Goal: Transaction & Acquisition: Book appointment/travel/reservation

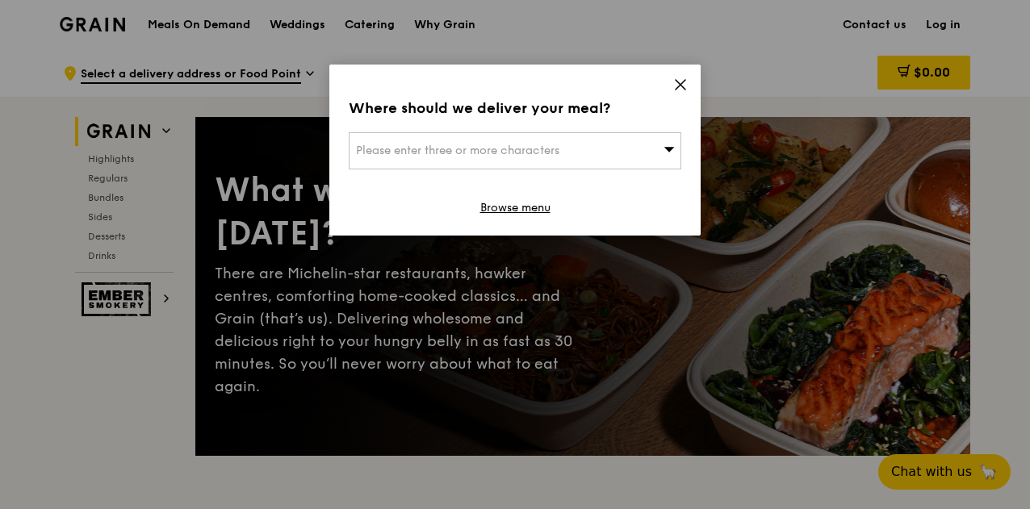
click at [689, 82] on div "Where should we deliver your meal? Please enter three or more characters Browse…" at bounding box center [514, 150] width 371 height 171
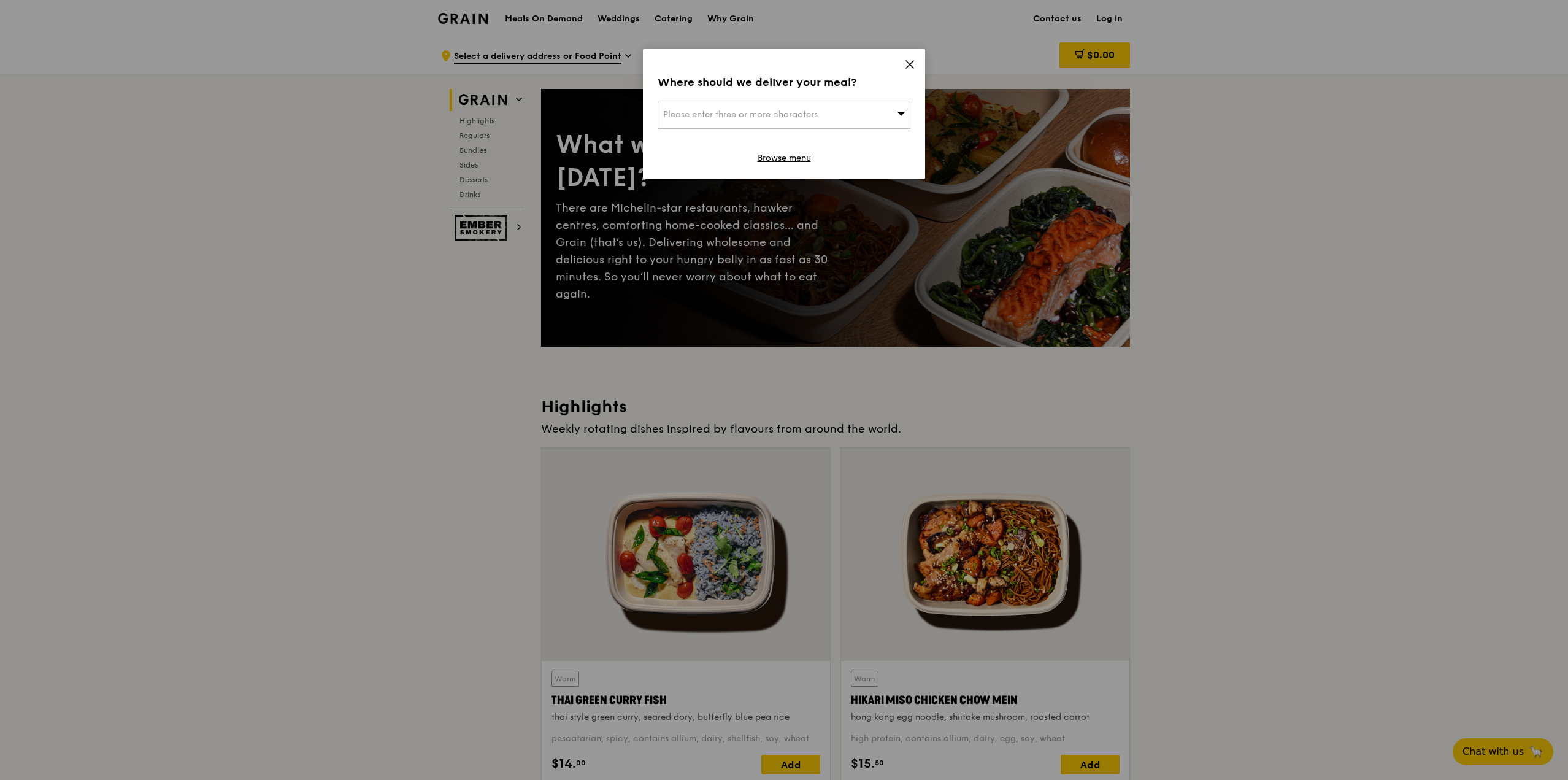
click at [782, 117] on div "Please enter three or more characters" at bounding box center [784, 114] width 253 height 28
click at [736, 124] on input "search" at bounding box center [784, 115] width 252 height 27
click at [741, 119] on input "search" at bounding box center [784, 115] width 252 height 27
paste input "8A Lengkok Bahru, Singapore 159787"
type input "8A Lengkok Bahru, Singapore 159787"
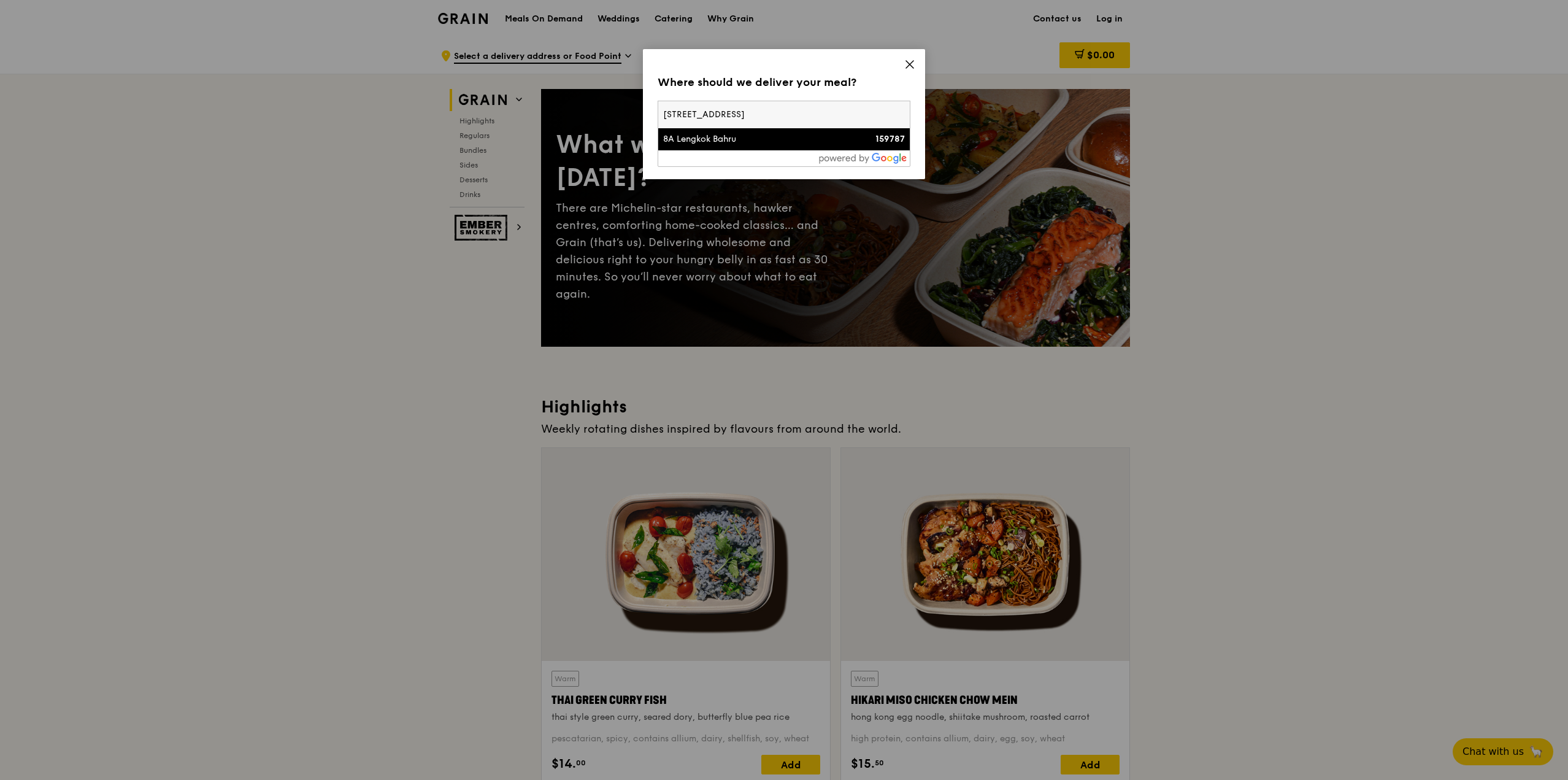
click at [727, 139] on div "8A Lengkok Bahru" at bounding box center [754, 139] width 182 height 12
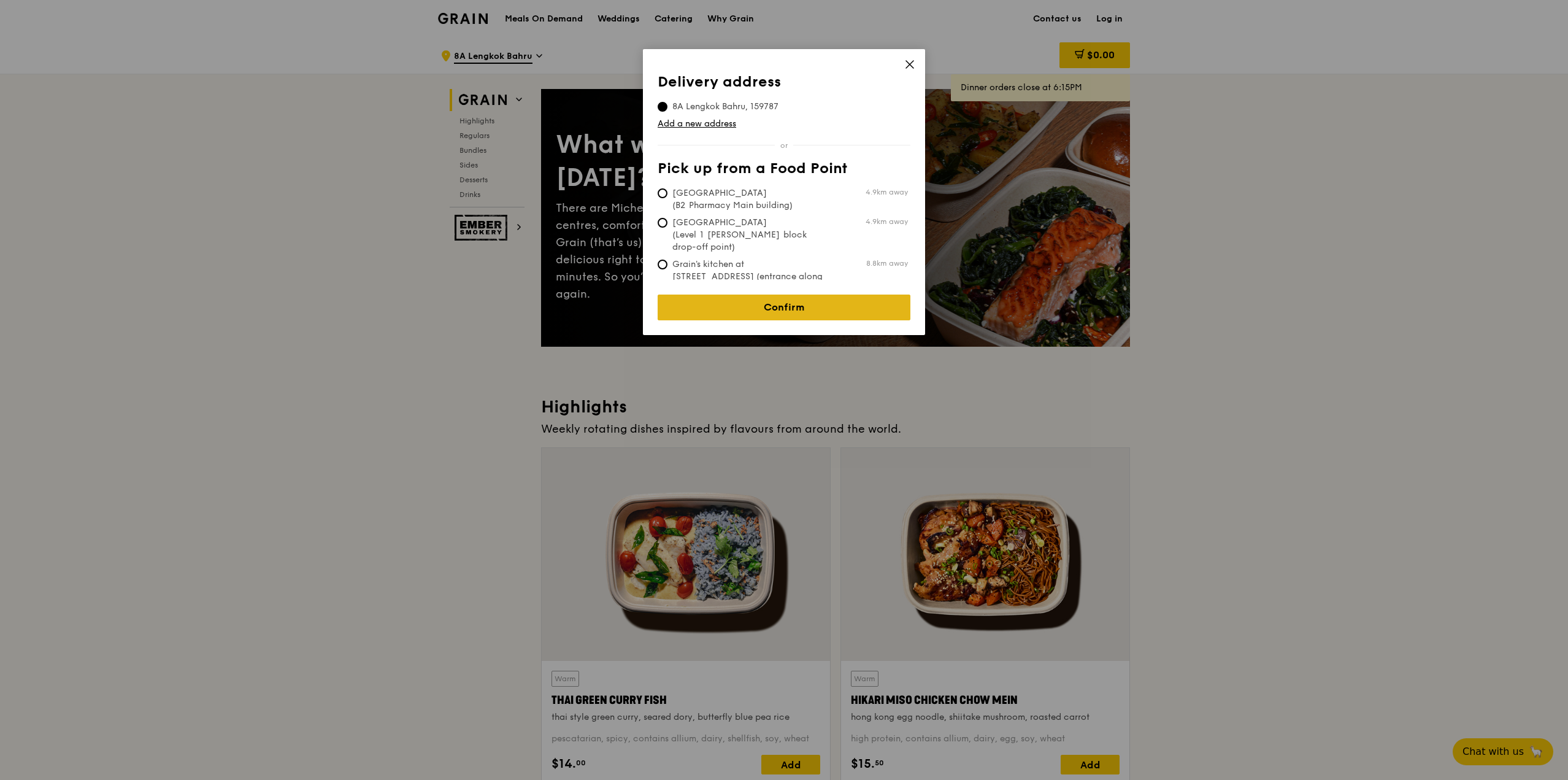
click at [782, 294] on link "Confirm" at bounding box center [784, 307] width 253 height 26
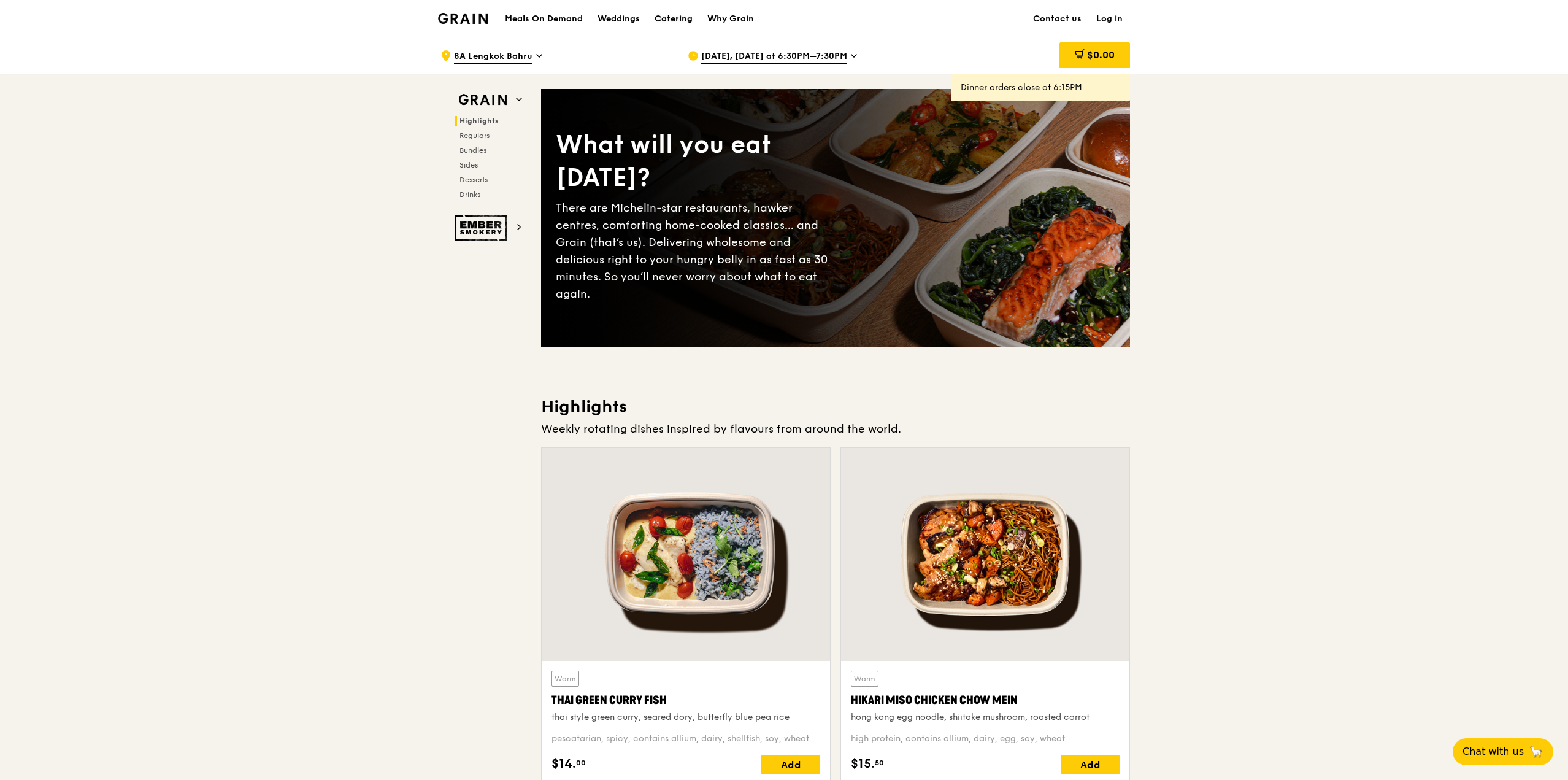
click at [677, 21] on div "Catering" at bounding box center [673, 19] width 38 height 36
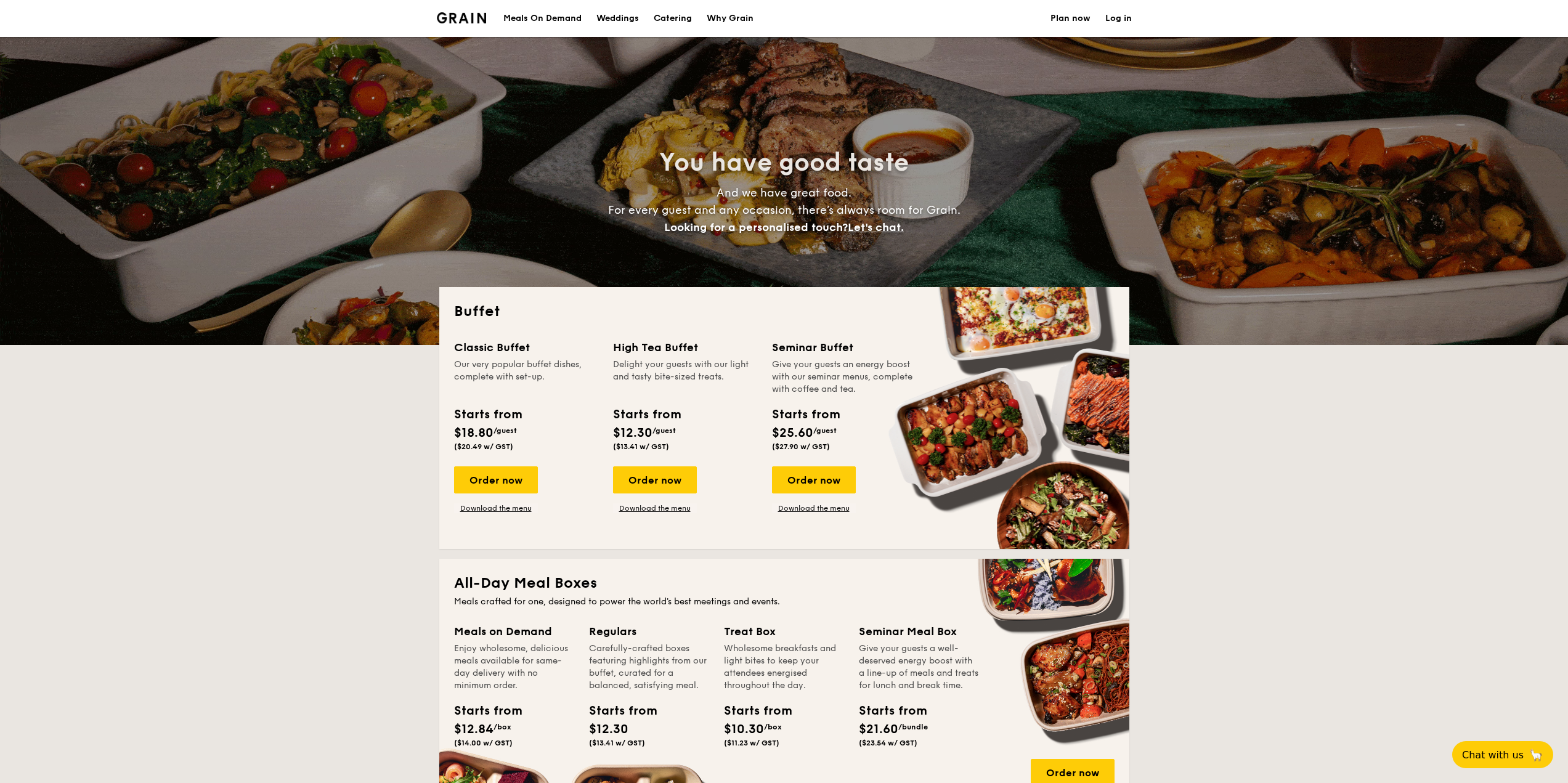
select select
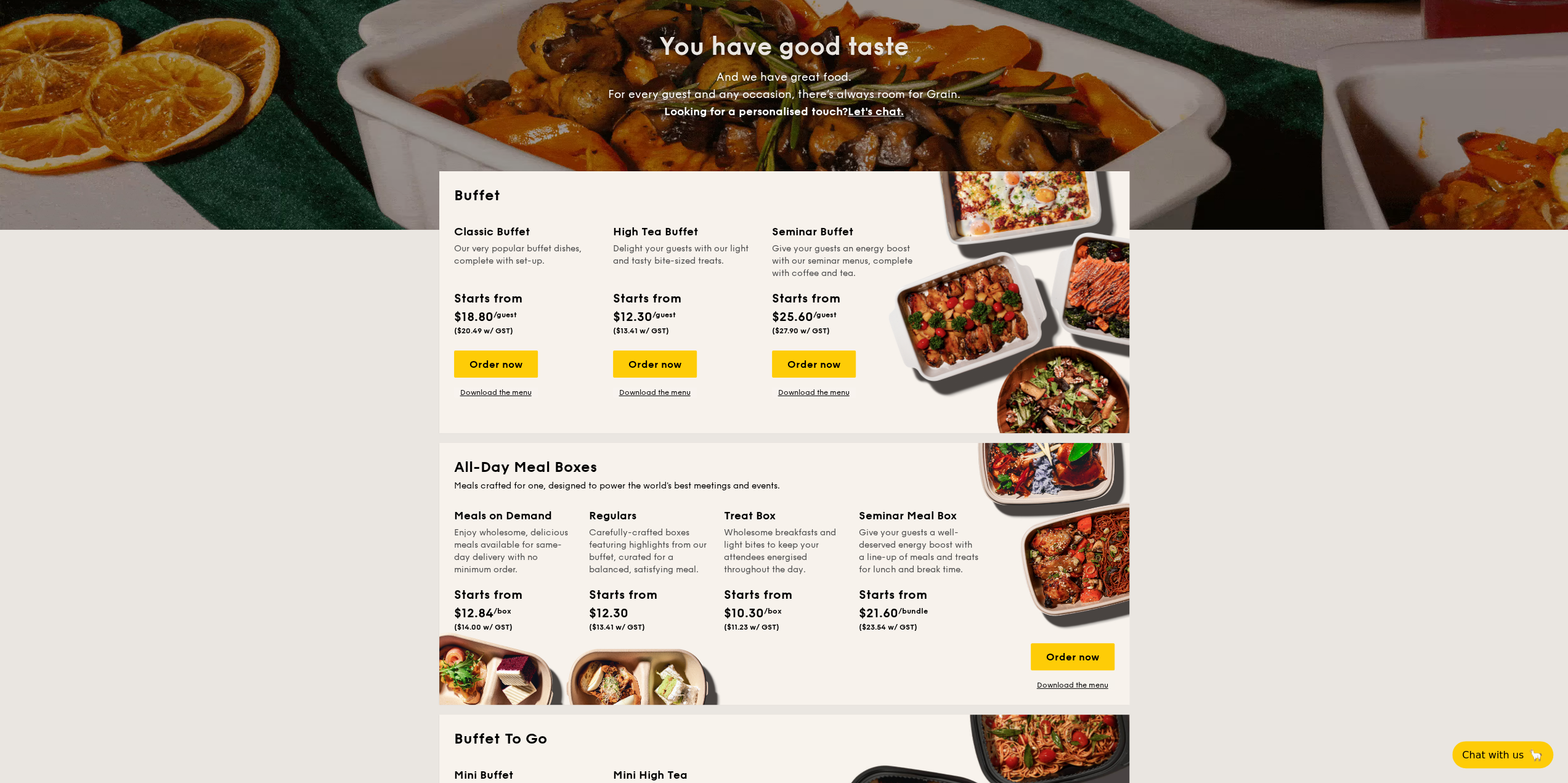
scroll to position [123, 0]
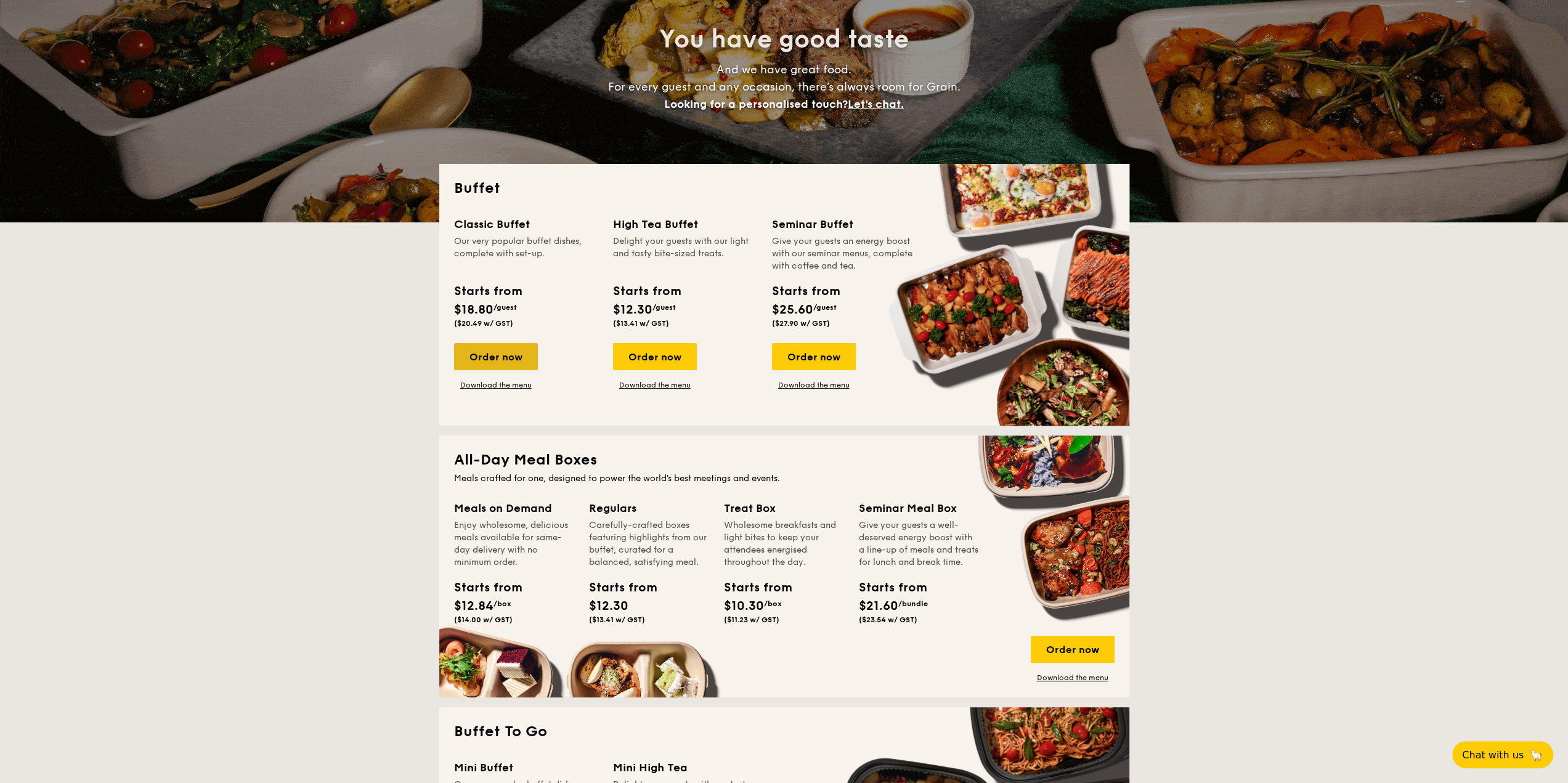
click at [515, 353] on div "Order now" at bounding box center [496, 357] width 84 height 27
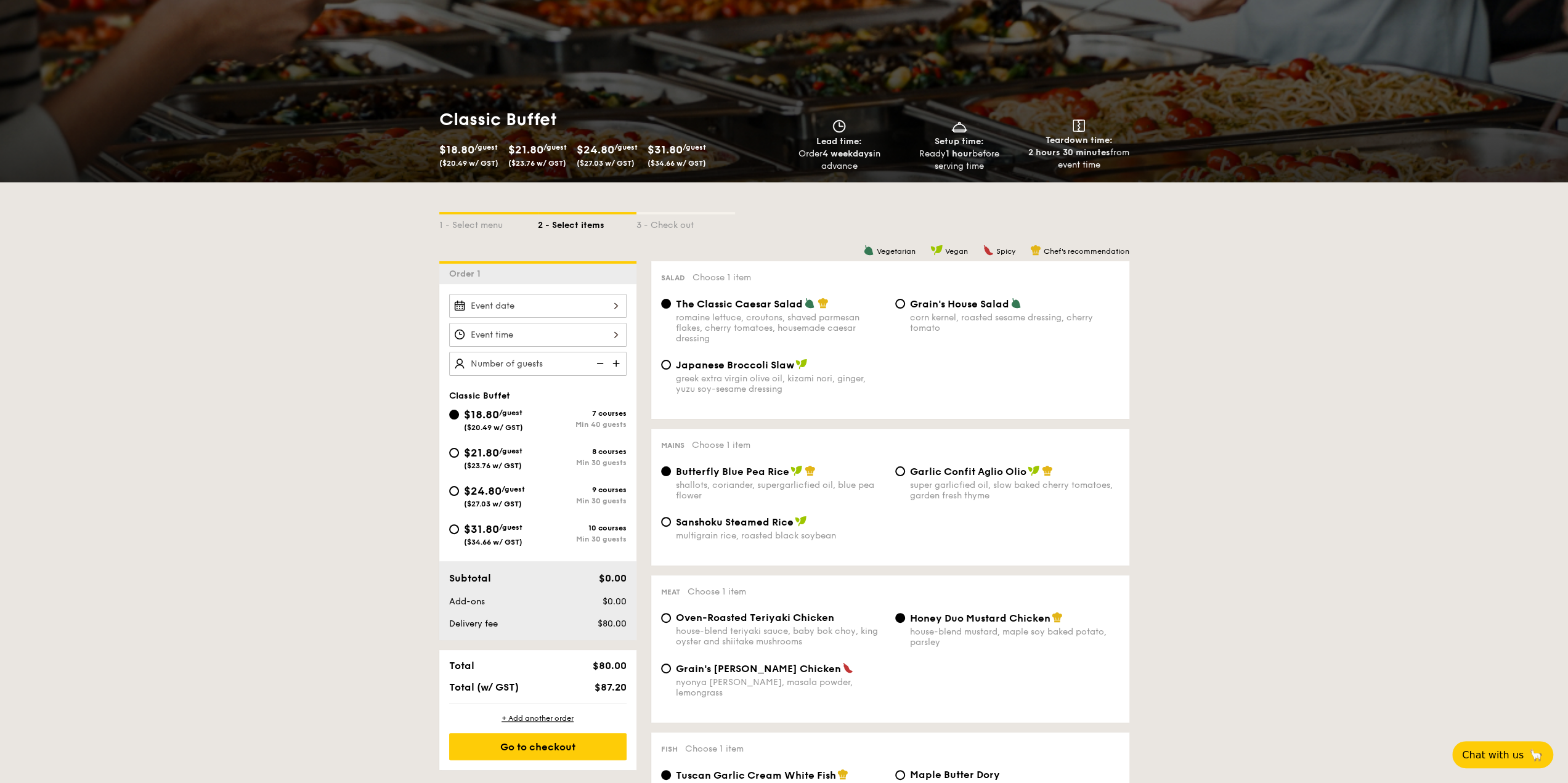
scroll to position [123, 0]
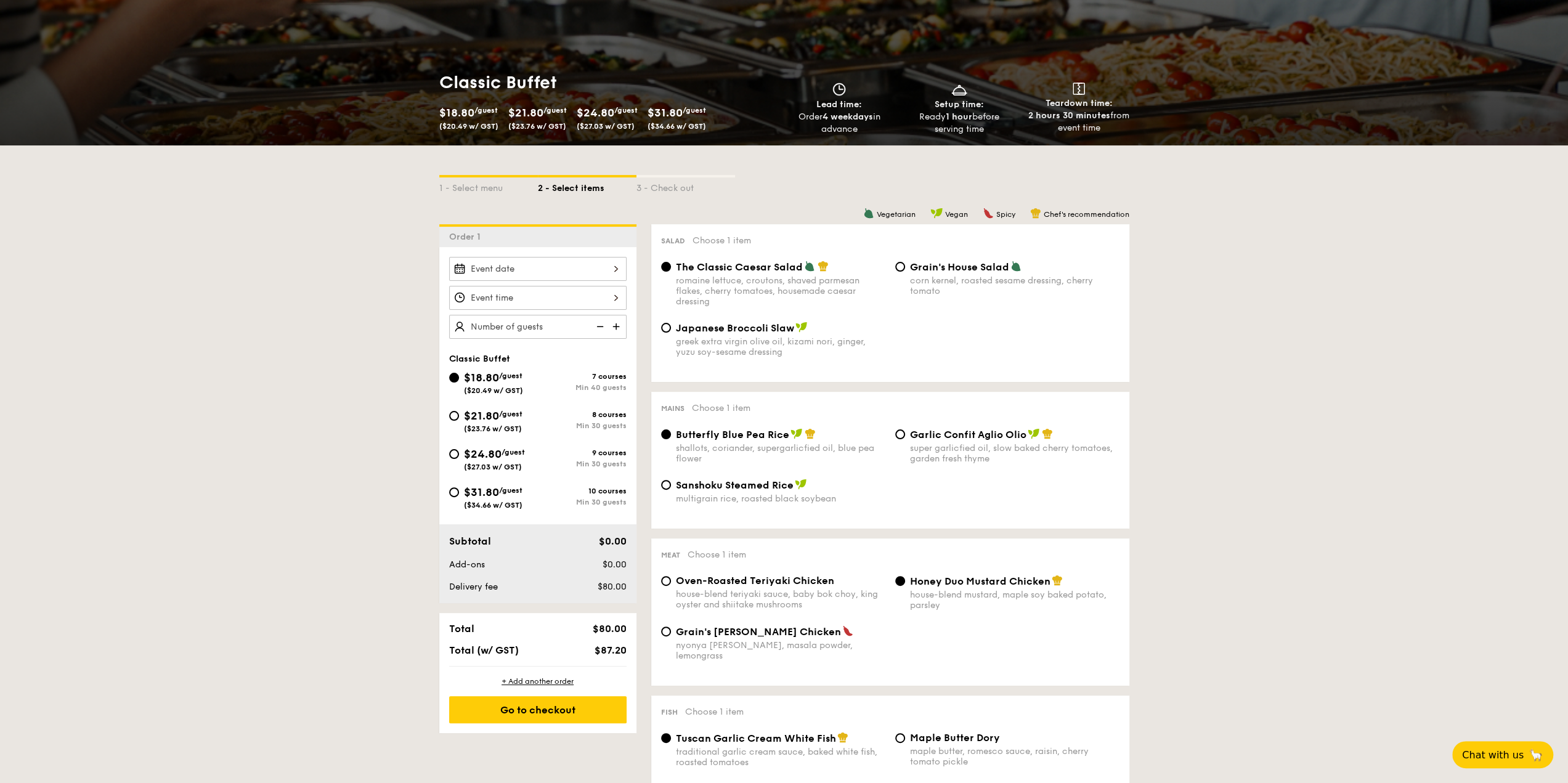
click at [609, 276] on div at bounding box center [537, 269] width 177 height 24
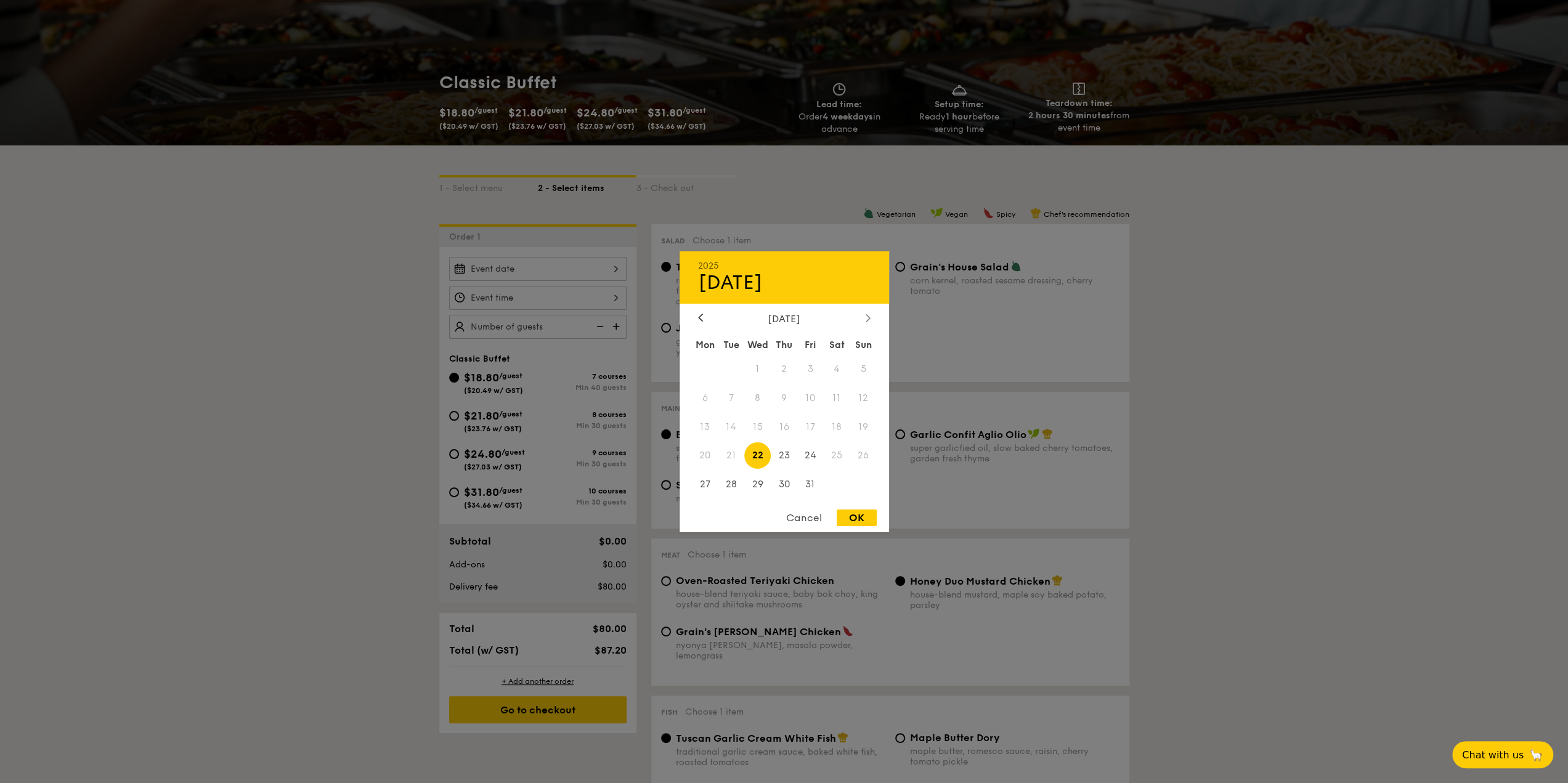
click at [873, 314] on div at bounding box center [868, 317] width 11 height 11
click at [783, 458] on span "20" at bounding box center [784, 456] width 27 height 27
click at [857, 513] on div "OK" at bounding box center [857, 518] width 40 height 17
type input "Nov 20, 2025"
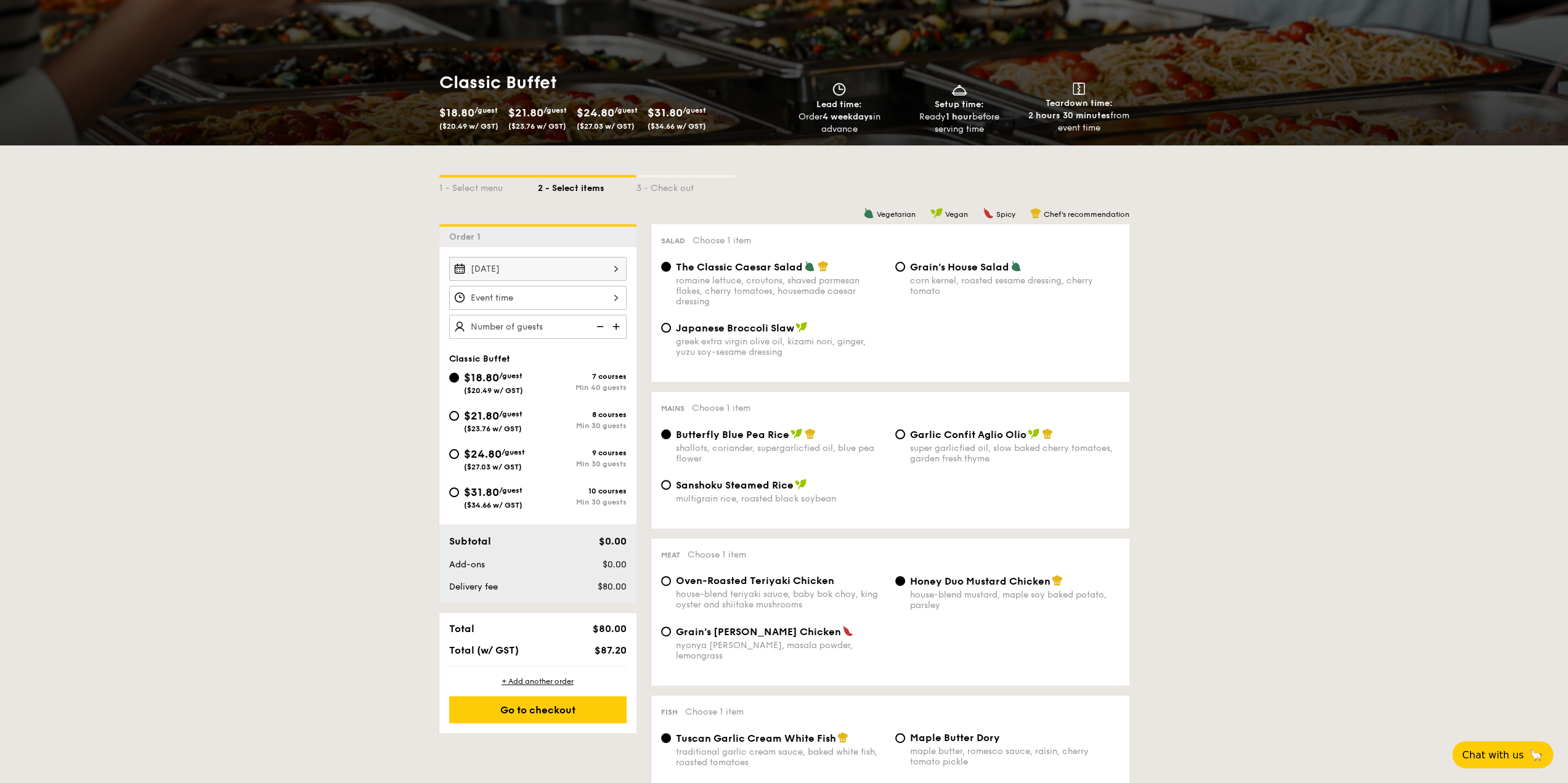
click at [491, 295] on div at bounding box center [537, 298] width 177 height 24
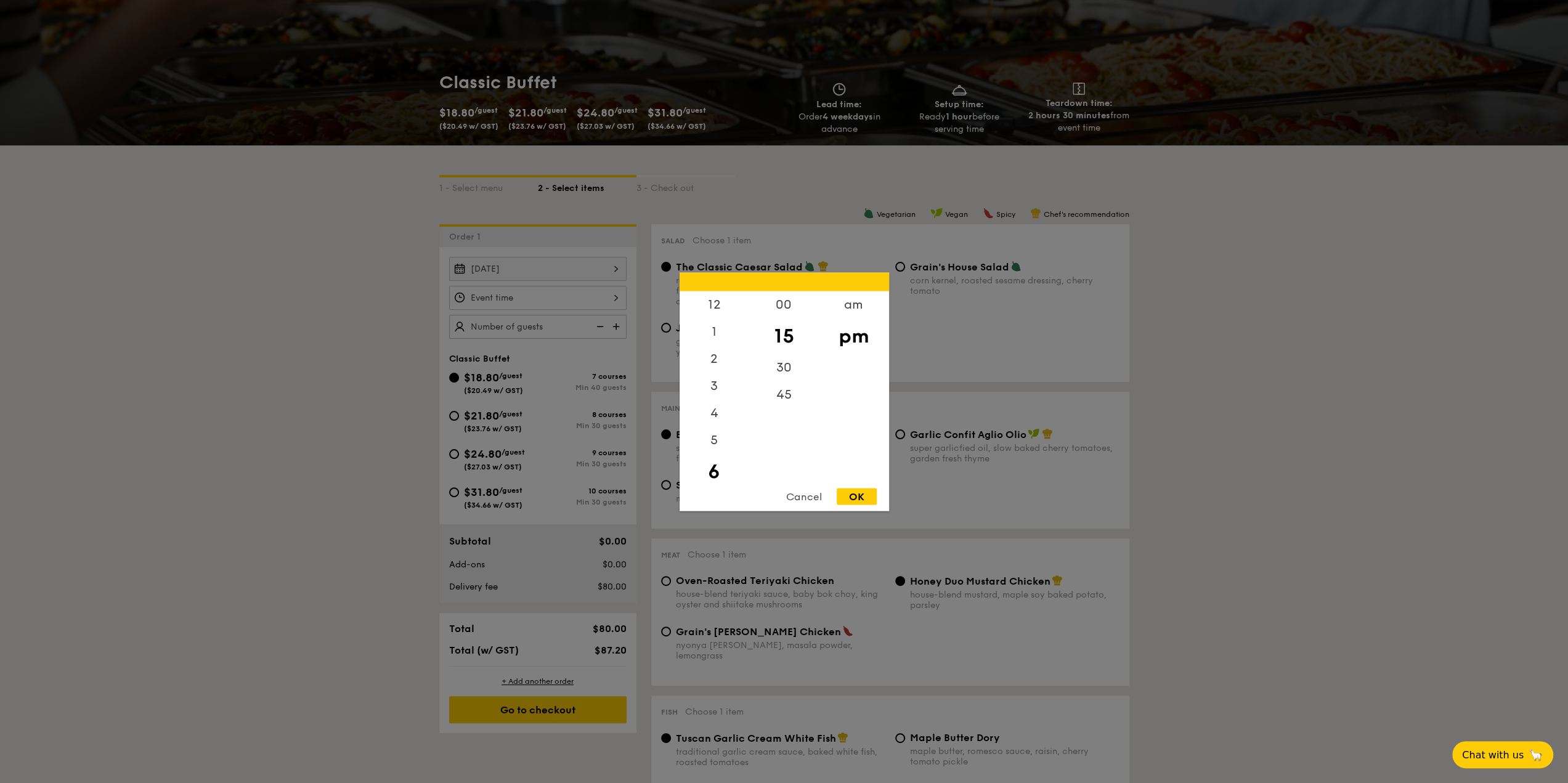
scroll to position [27, 0]
click at [712, 450] on div "6" at bounding box center [714, 444] width 69 height 36
click at [779, 304] on div "00" at bounding box center [784, 308] width 69 height 36
click at [776, 334] on div "15" at bounding box center [784, 344] width 69 height 36
click at [850, 493] on div "OK" at bounding box center [857, 496] width 40 height 17
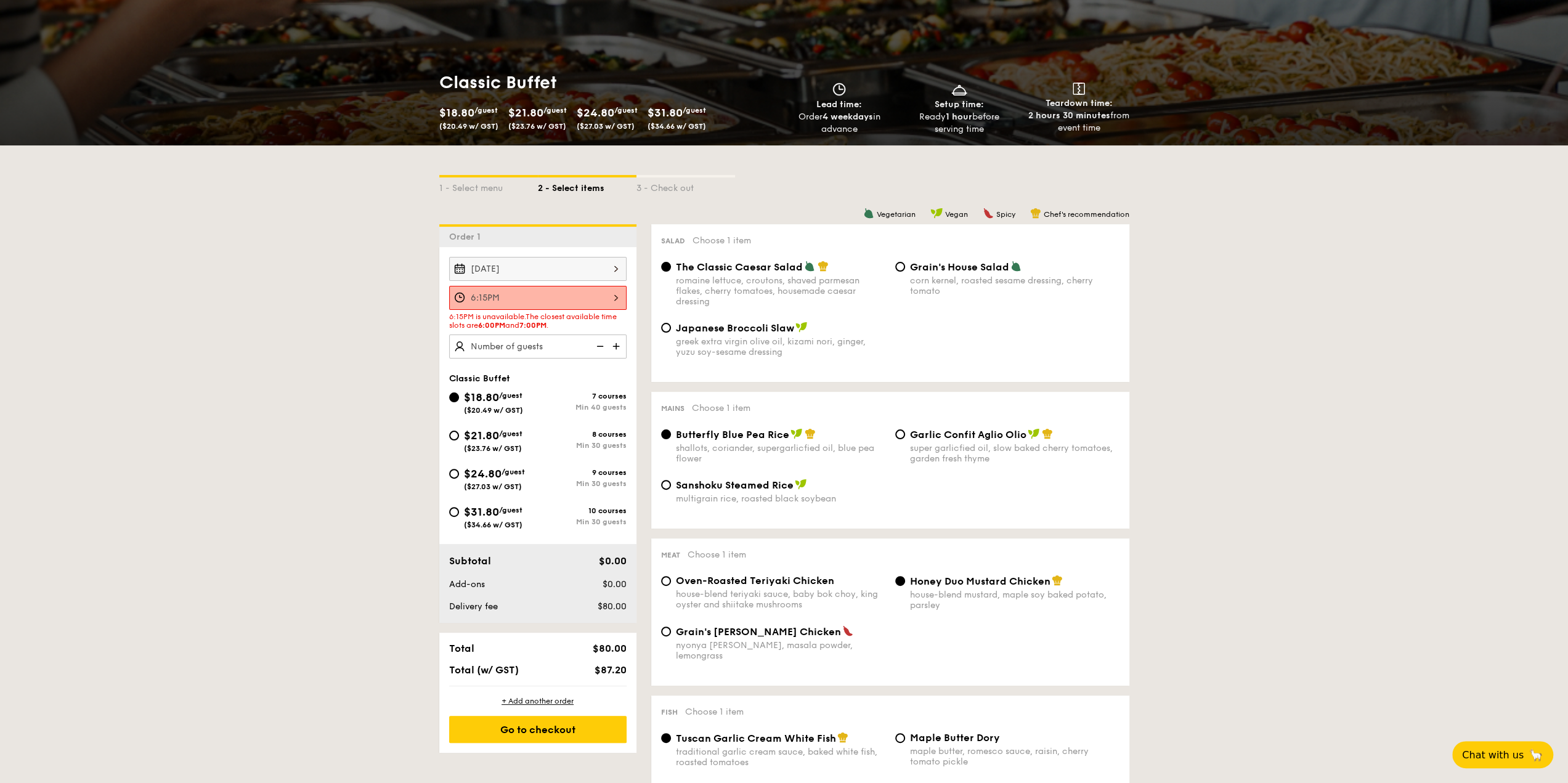
click at [618, 294] on div "6:15PM" at bounding box center [537, 298] width 177 height 24
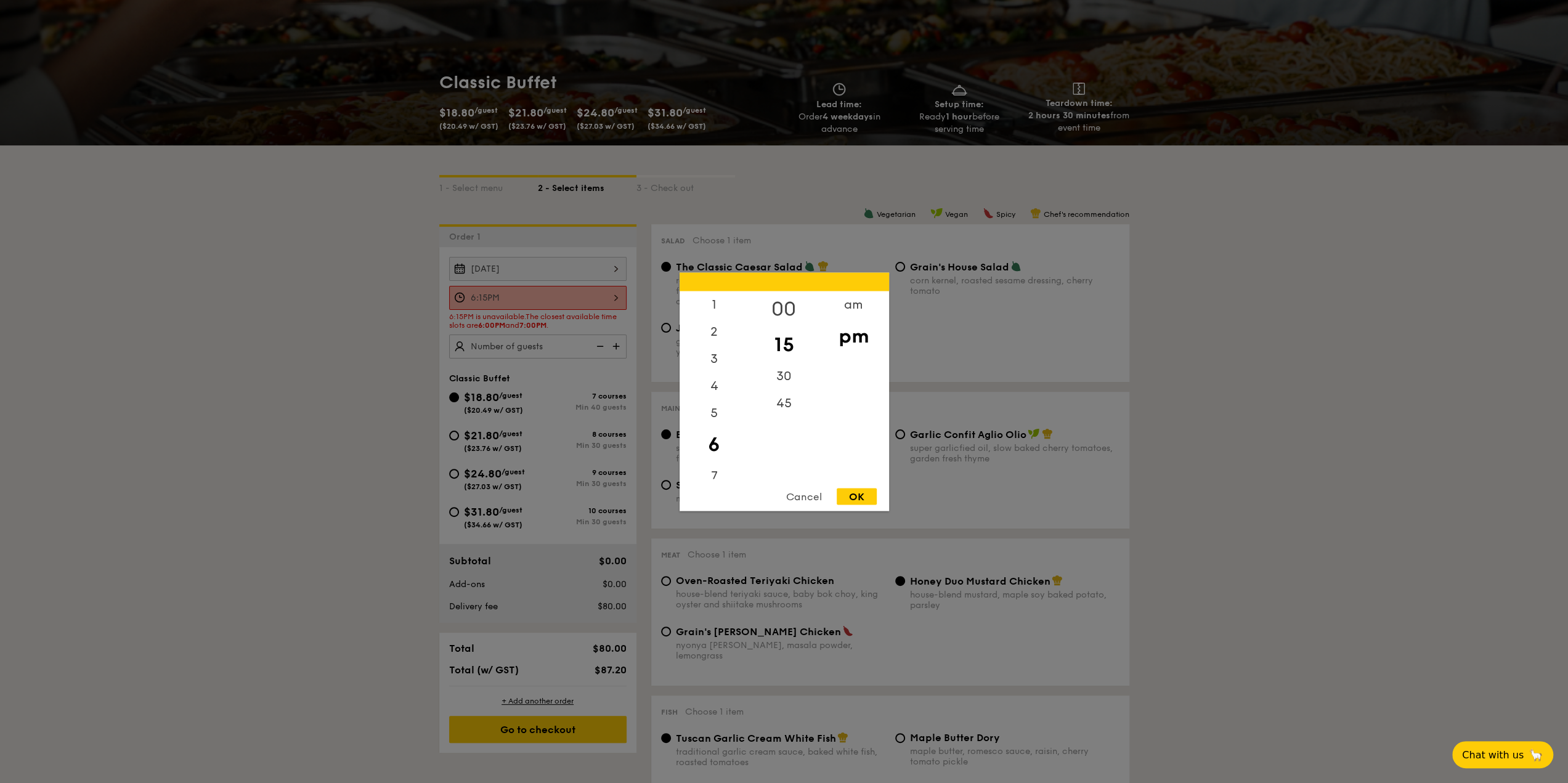
click at [782, 305] on div "00" at bounding box center [784, 308] width 69 height 36
click at [853, 491] on div "OK" at bounding box center [857, 496] width 40 height 17
type input "6:00PM"
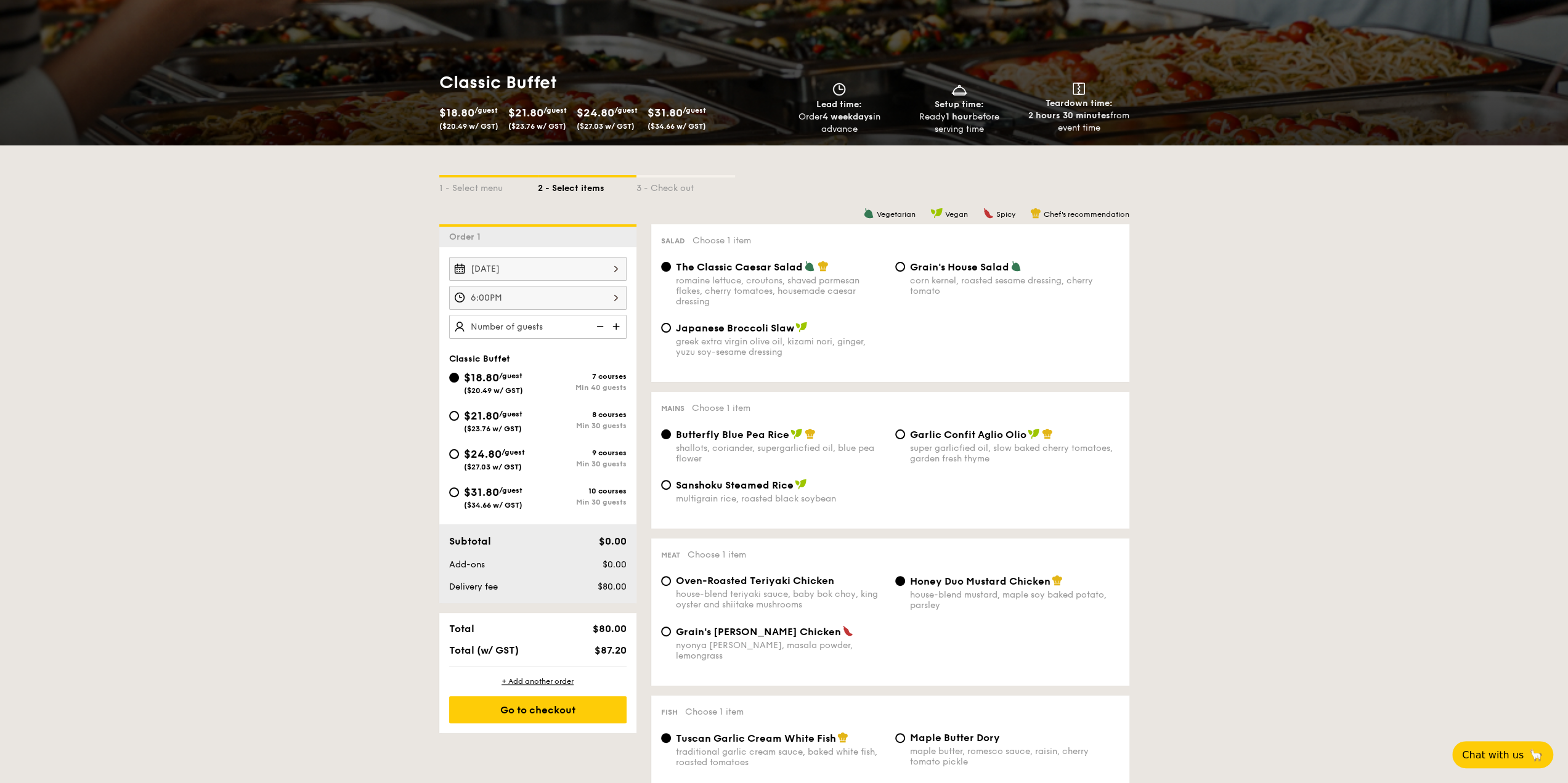
click at [619, 324] on img at bounding box center [618, 326] width 18 height 24
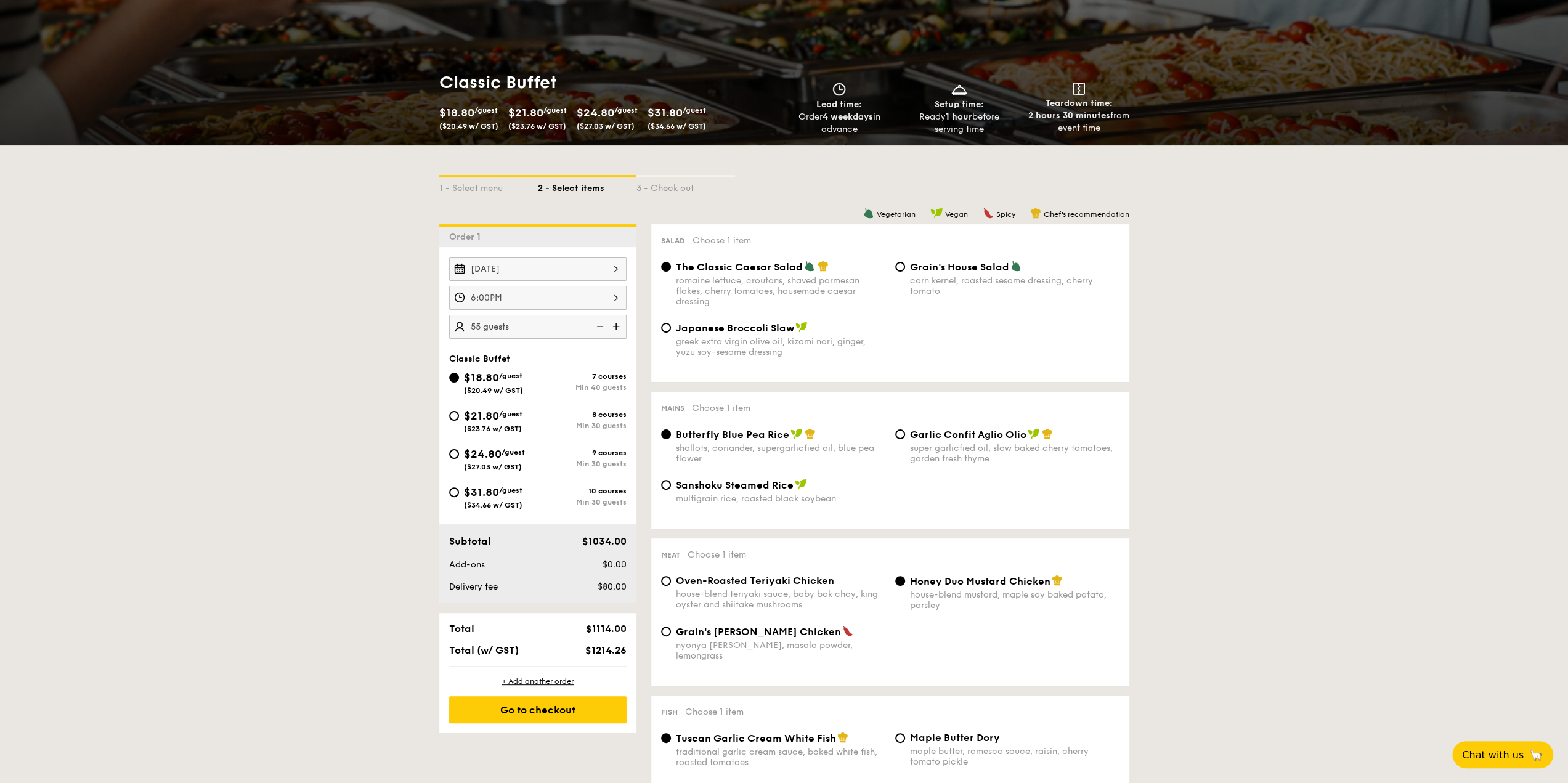
type input "60 guests"
click at [724, 356] on div "greek extra virgin olive oil, kizami nori, ginger, yuzu soy-sesame dressing" at bounding box center [781, 346] width 209 height 21
click at [671, 333] on input "Japanese Broccoli Slaw greek extra virgin olive oil, kizami nori, ginger, yuzu …" at bounding box center [666, 327] width 10 height 10
radio input "true"
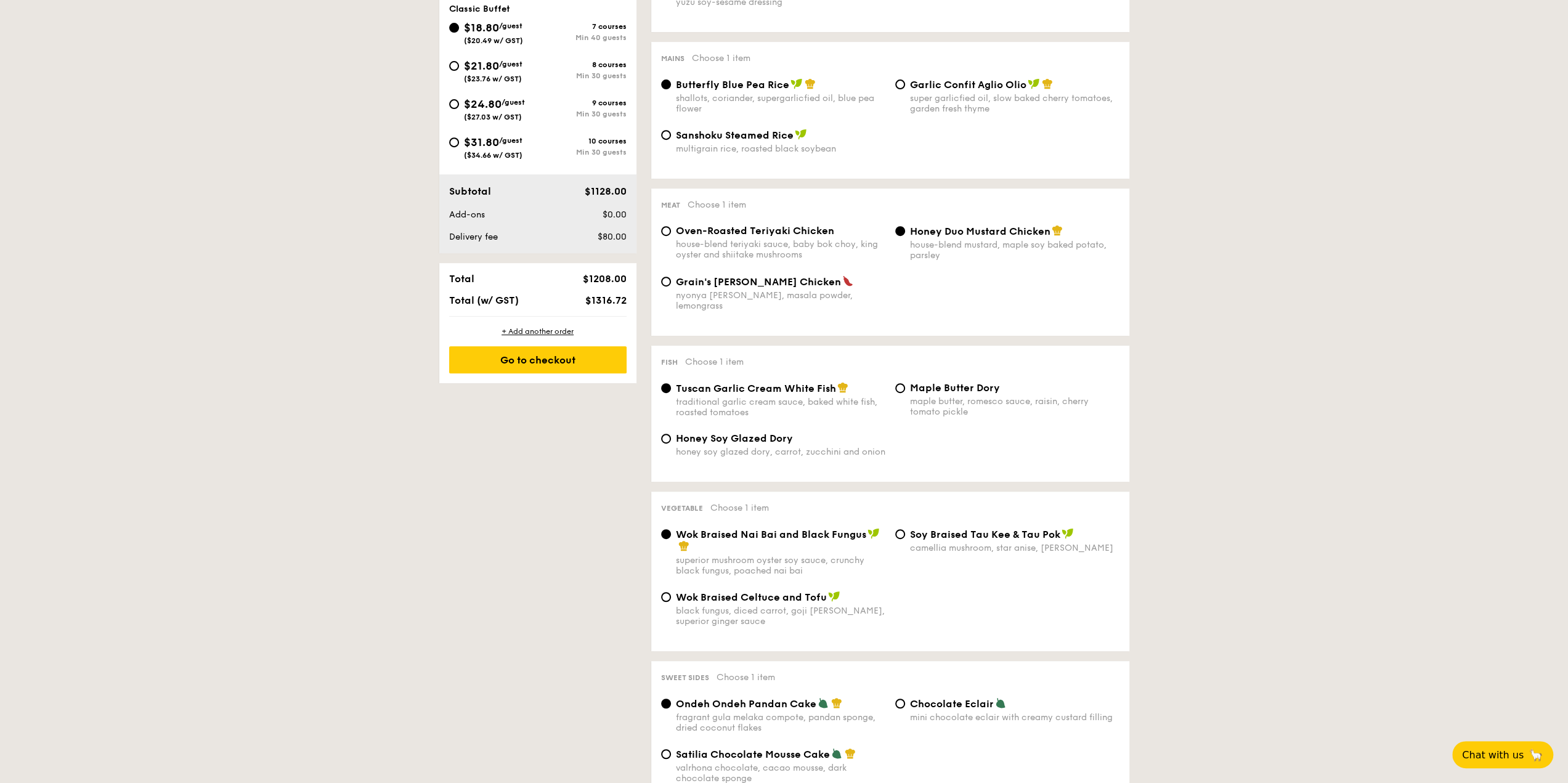
scroll to position [493, 0]
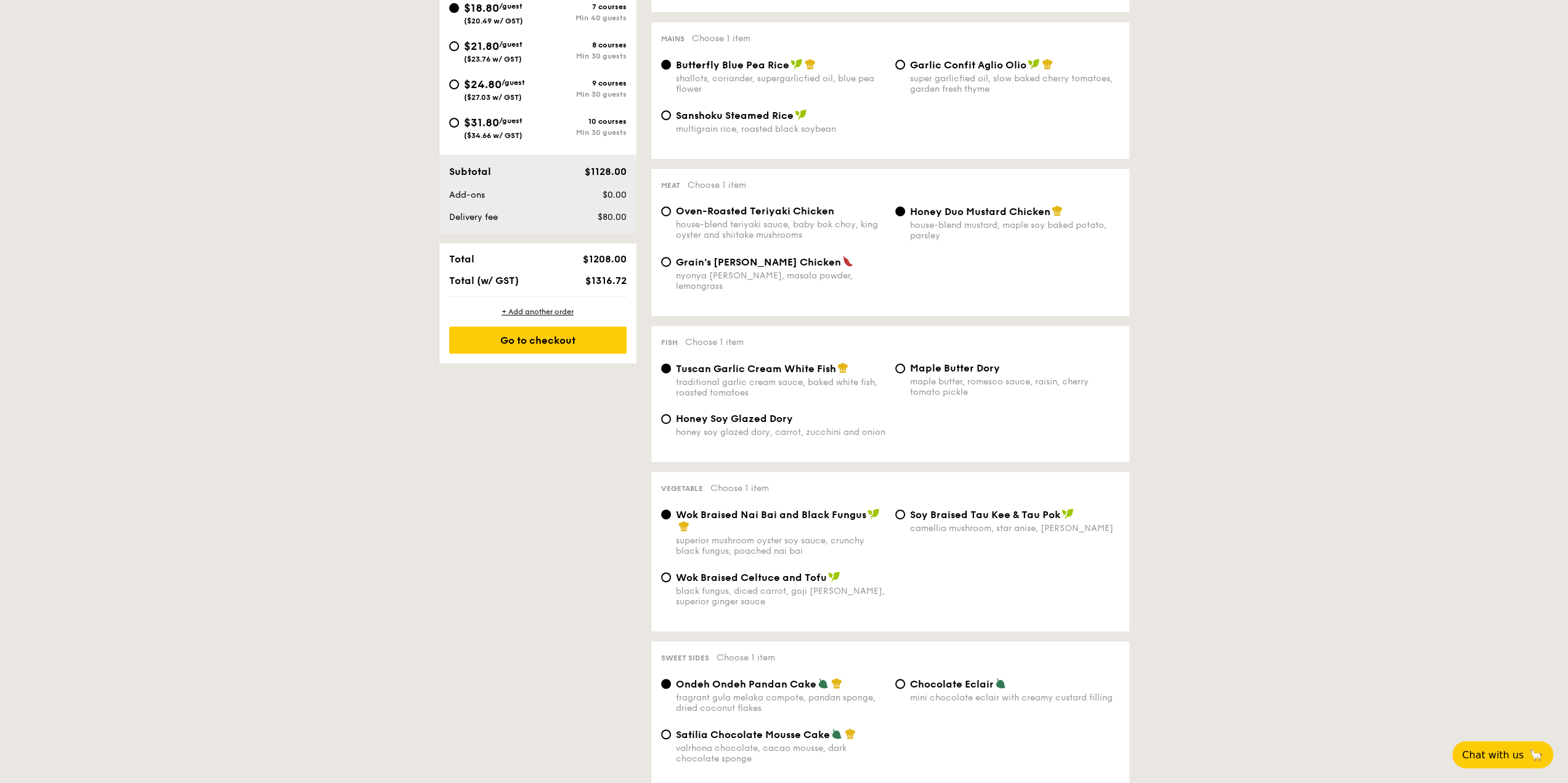
click at [744, 427] on div "honey soy glazed dory, carrot, zucchini and onion" at bounding box center [781, 432] width 209 height 11
click at [671, 424] on input "Honey Soy Glazed Dory honey soy glazed dory, carrot, zucchini and onion" at bounding box center [666, 418] width 10 height 10
radio input "true"
click at [931, 376] on div "maple butter, romesco sauce, raisin, cherry tomato pickle" at bounding box center [1015, 386] width 209 height 21
click at [905, 372] on input "Maple Butter Dory maple butter, romesco sauce, raisin, cherry tomato pickle" at bounding box center [900, 368] width 10 height 10
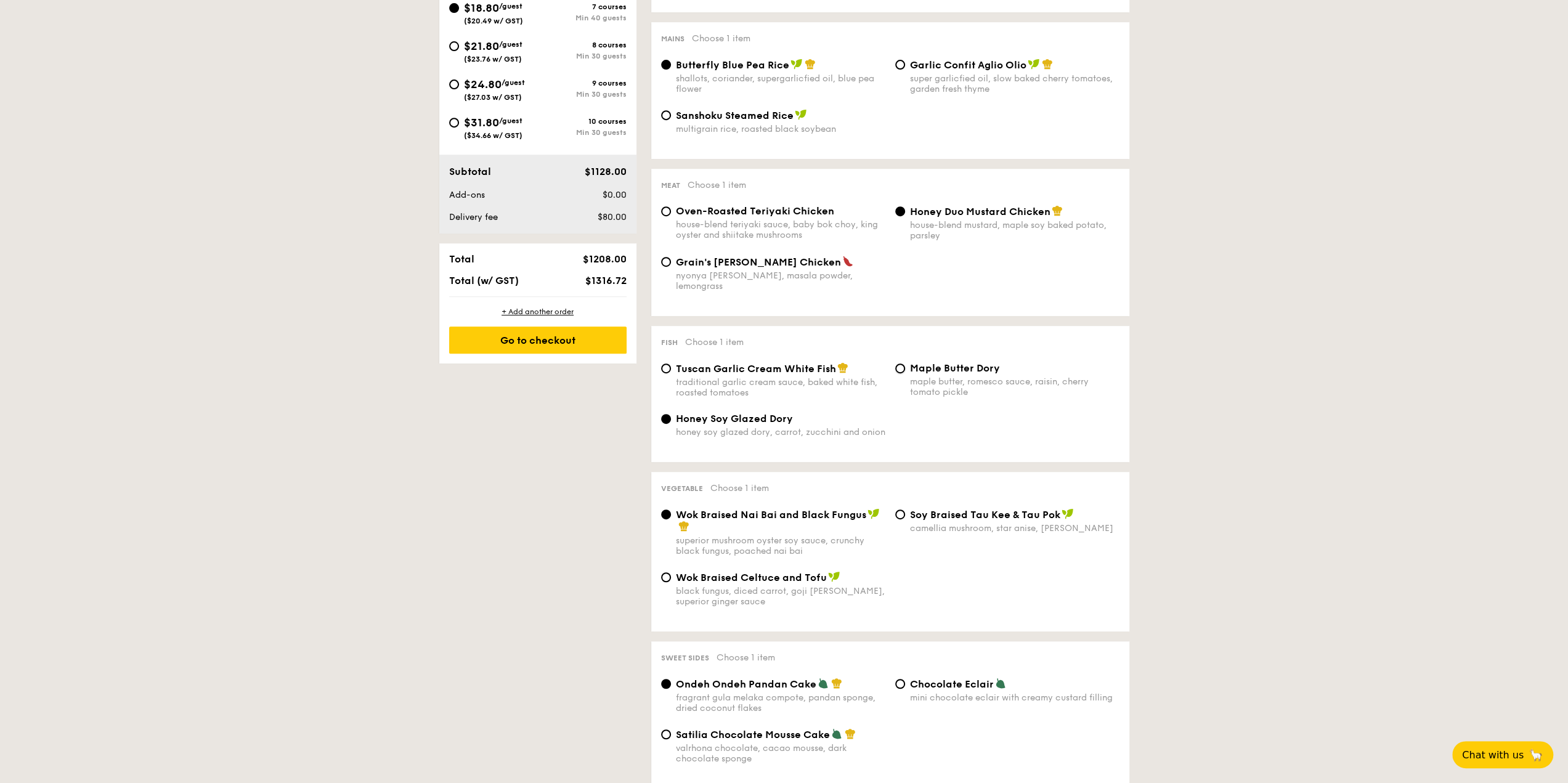
radio input "true"
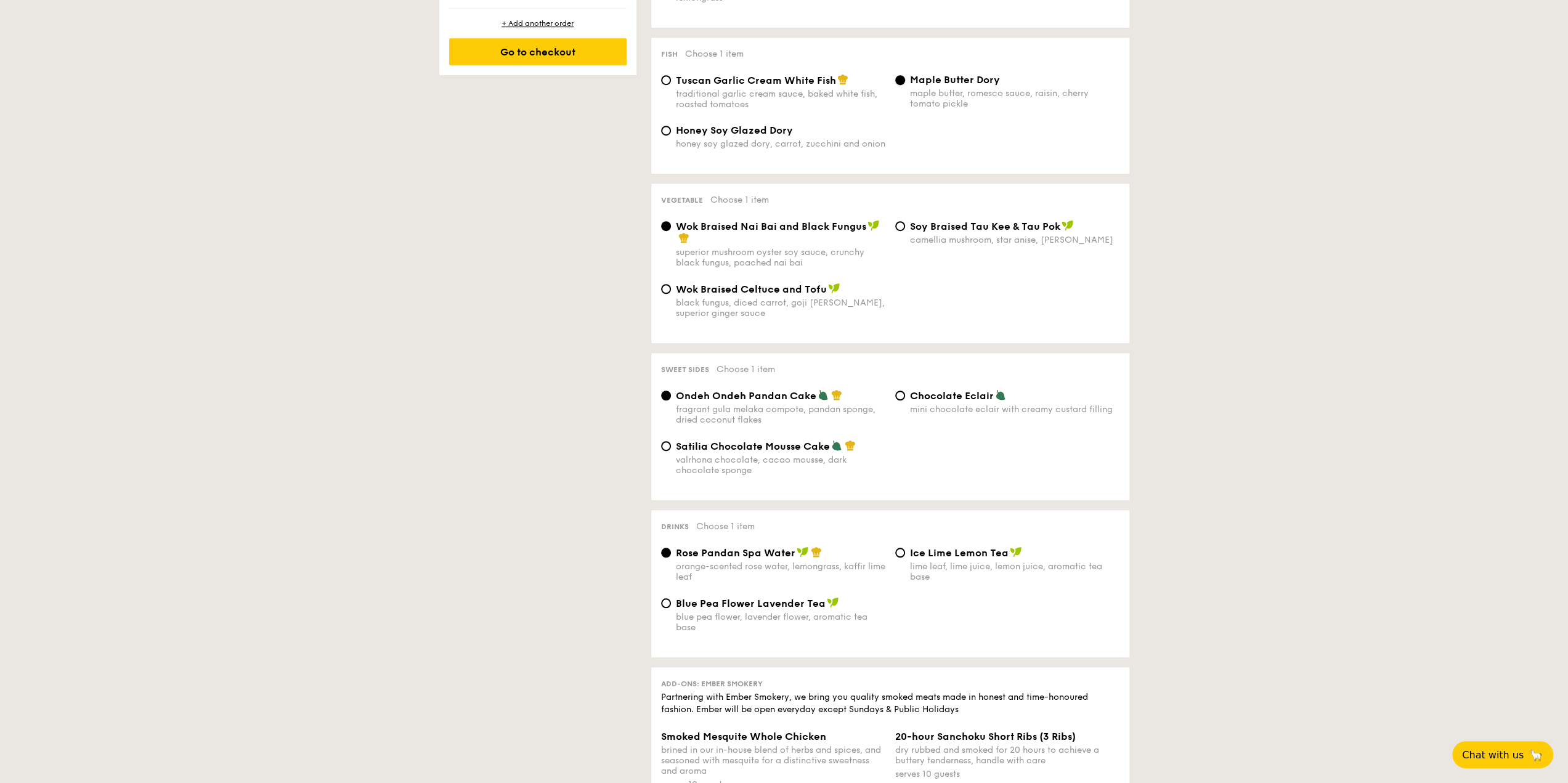
scroll to position [801, 0]
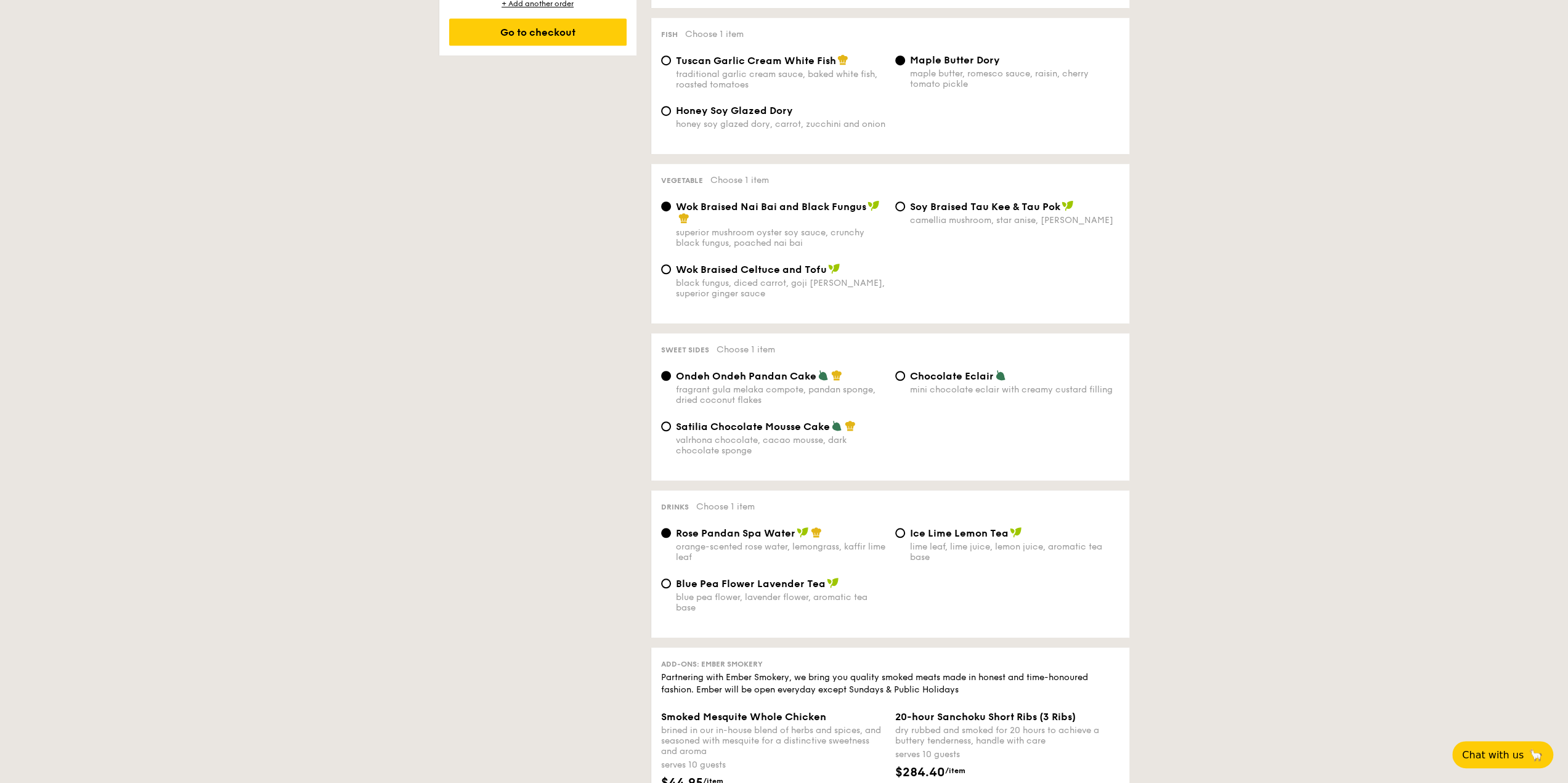
click at [922, 389] on div "mini chocolate eclair with creamy custard filling" at bounding box center [1015, 390] width 209 height 11
click at [905, 381] on input "Chocolate Eclair mini chocolate eclair with creamy custard filling" at bounding box center [900, 375] width 10 height 10
radio input "true"
click at [744, 424] on span "Satilia Chocolate Mousse Cake" at bounding box center [753, 426] width 154 height 11
click at [671, 424] on input "Satilia Chocolate Mousse Cake valrhona chocolate, cacao mousse, dark chocolate …" at bounding box center [666, 426] width 10 height 10
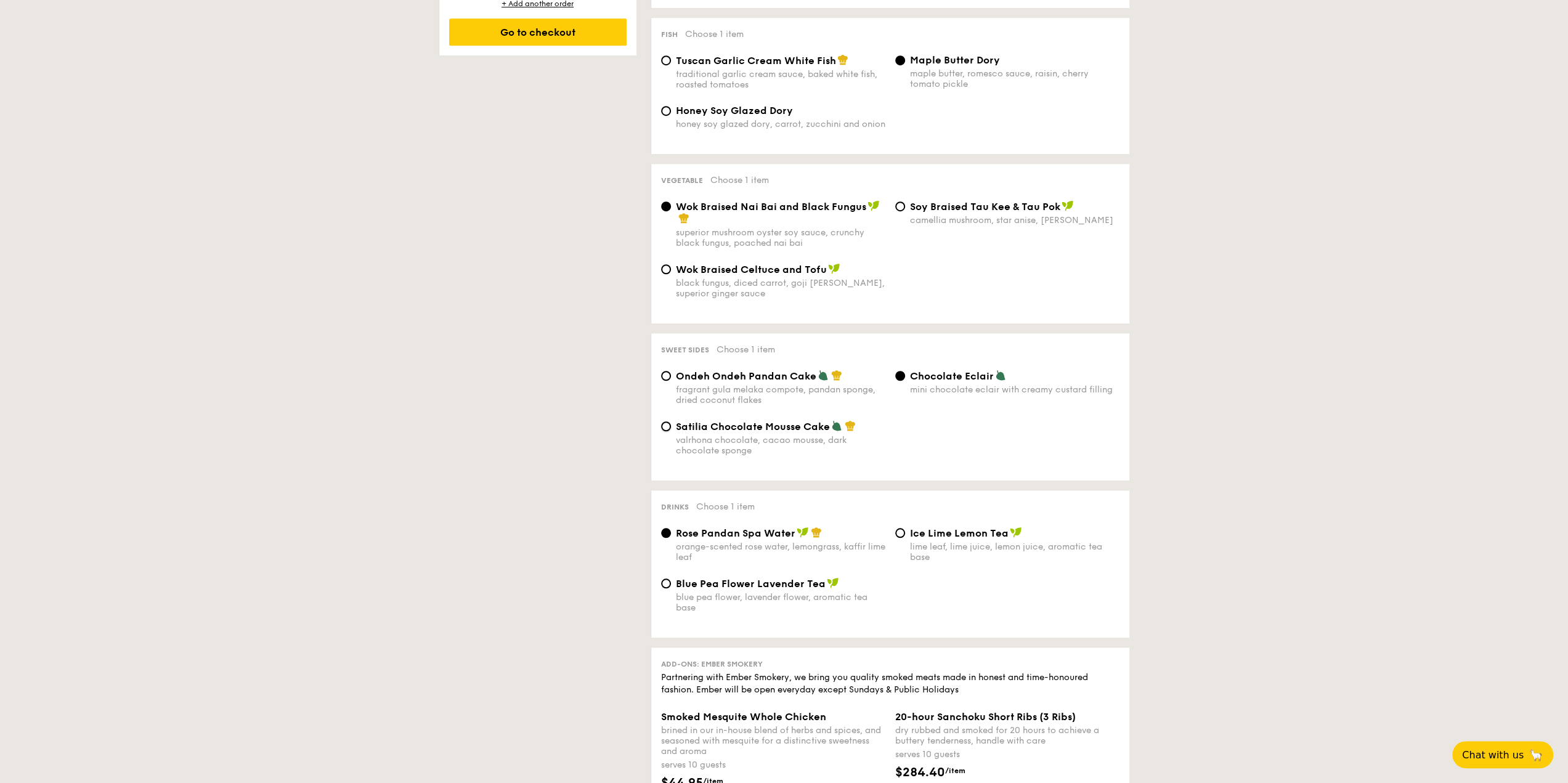
radio input "true"
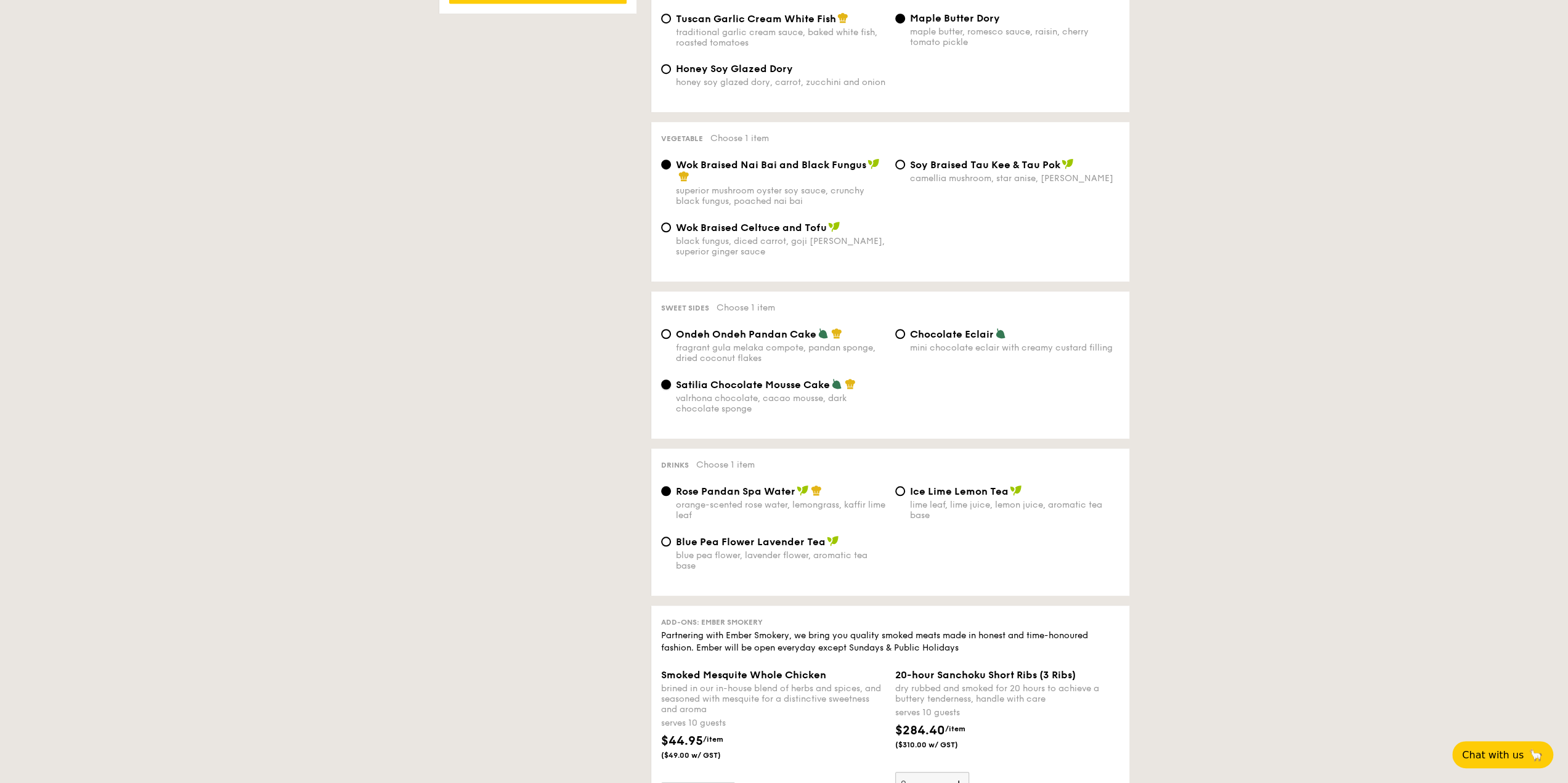
scroll to position [862, 0]
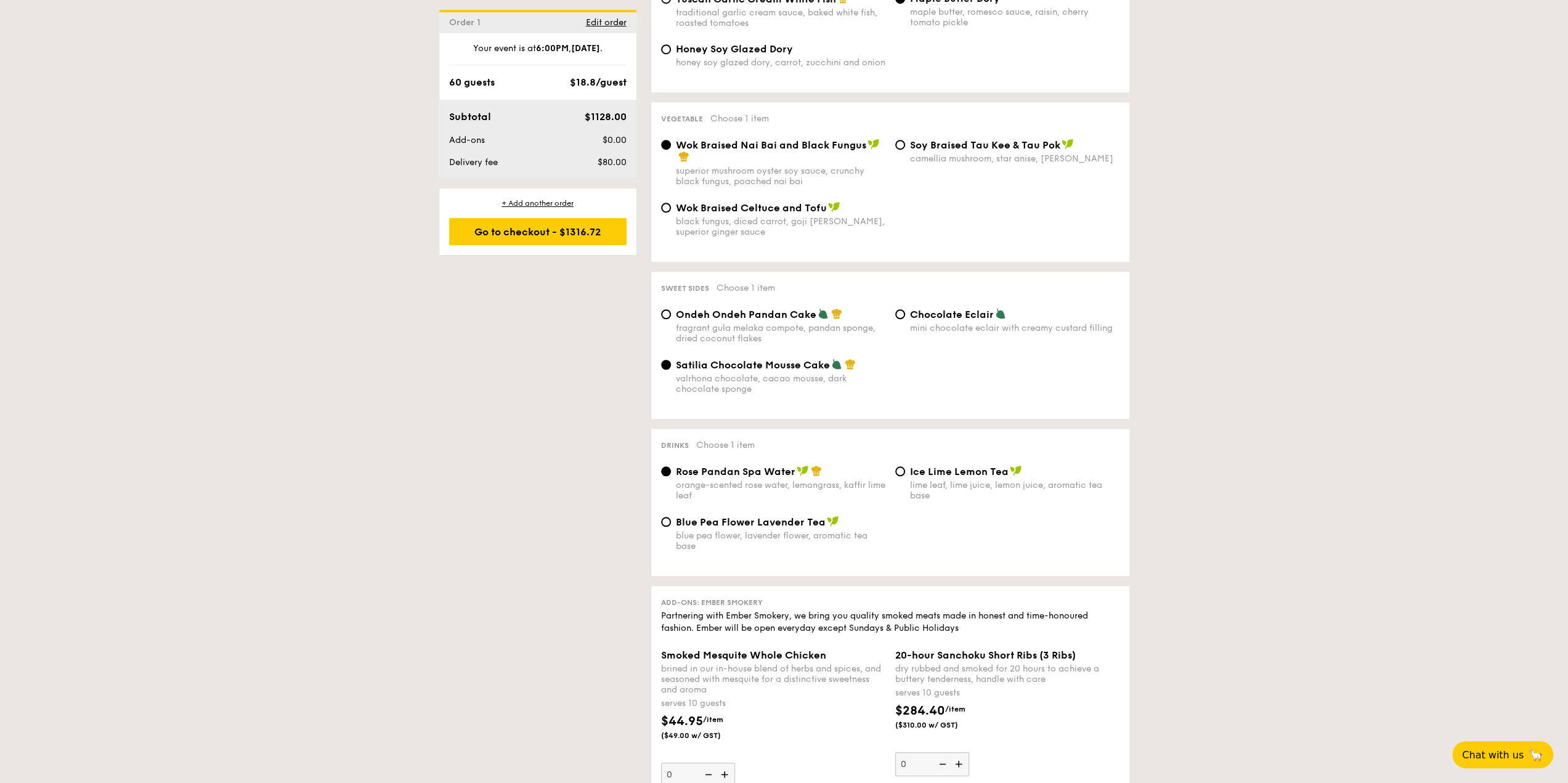
click at [932, 484] on div "lime leaf, lime juice, lemon juice, aromatic tea base" at bounding box center [1015, 490] width 209 height 21
click at [905, 476] on input "Ice Lime Lemon Tea lime leaf, lime juice, lemon juice, aromatic tea base" at bounding box center [900, 471] width 10 height 10
radio input "true"
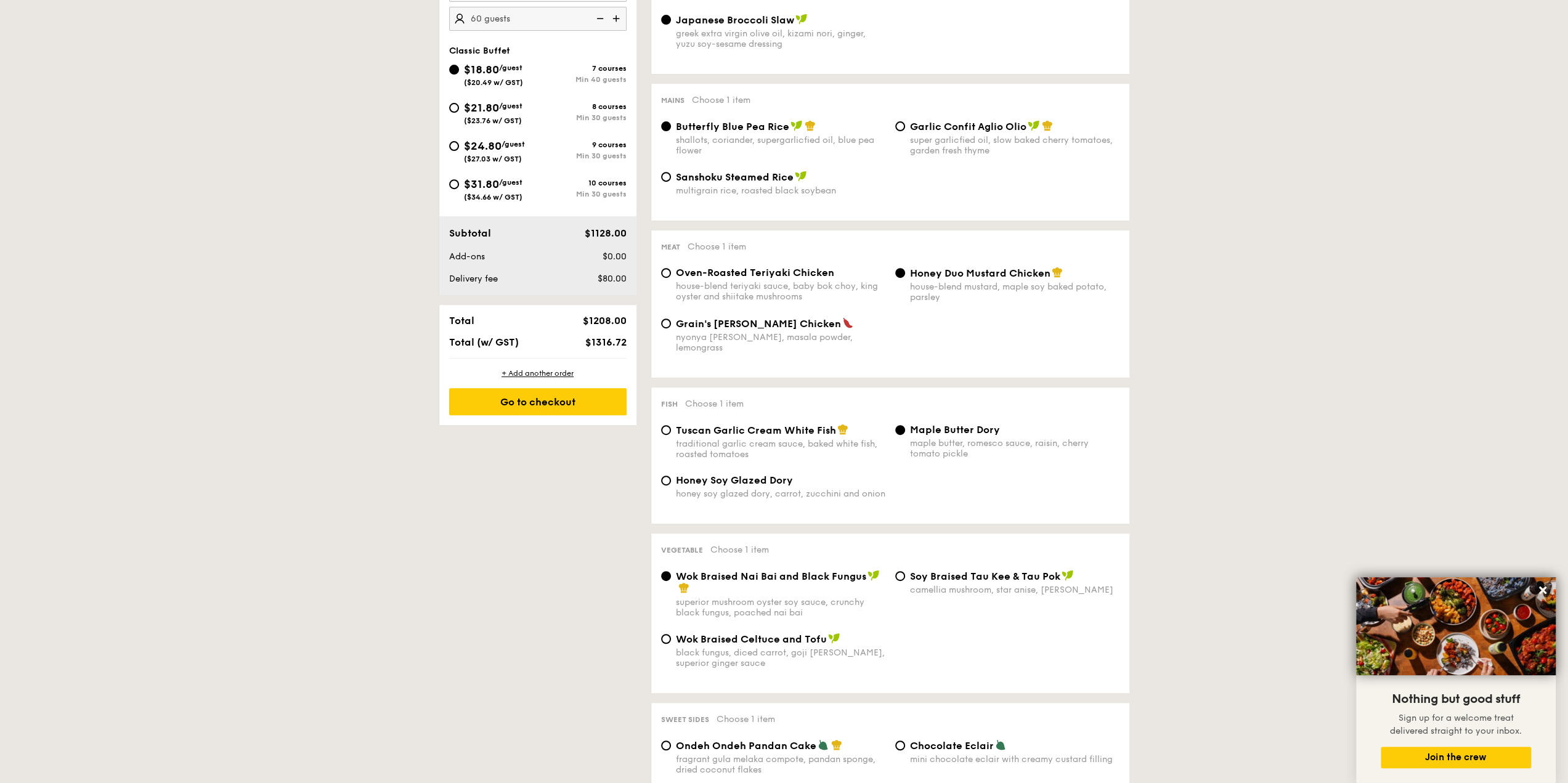
scroll to position [246, 0]
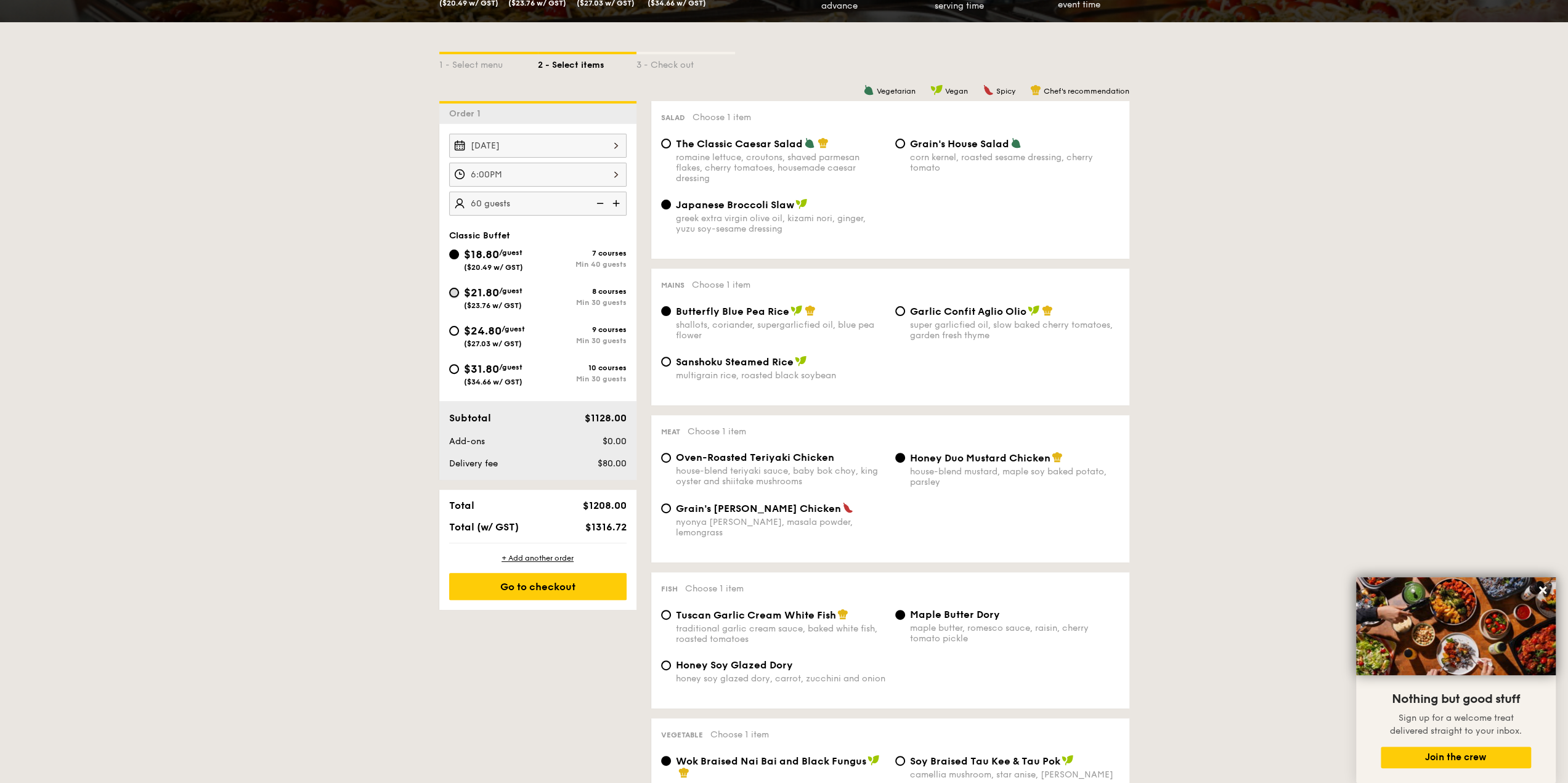
click at [455, 292] on input "$21.80 /guest ($23.76 w/ GST) 8 courses Min 30 guests" at bounding box center [453, 292] width 10 height 10
radio input "true"
radio input "false"
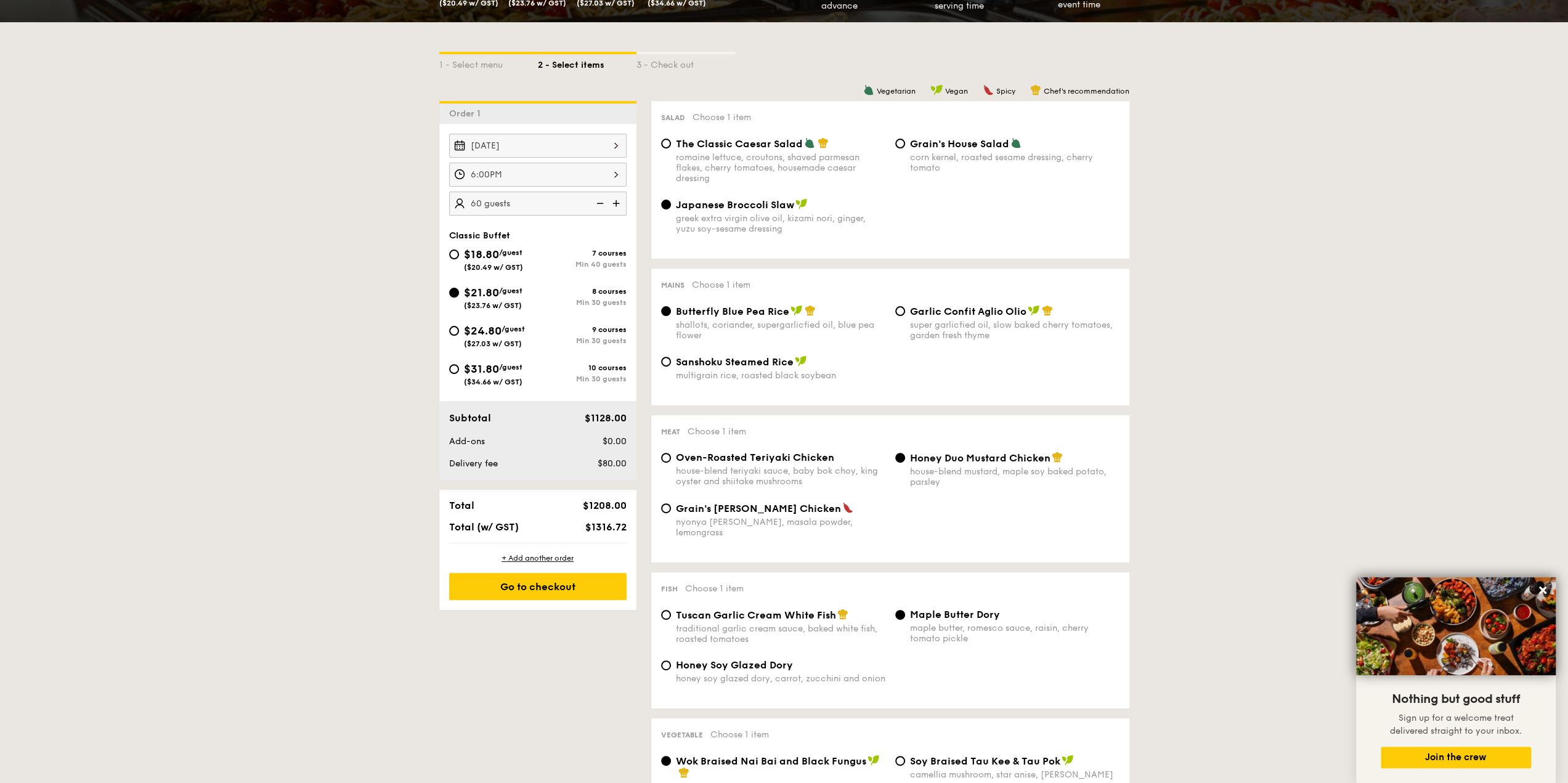
radio input "true"
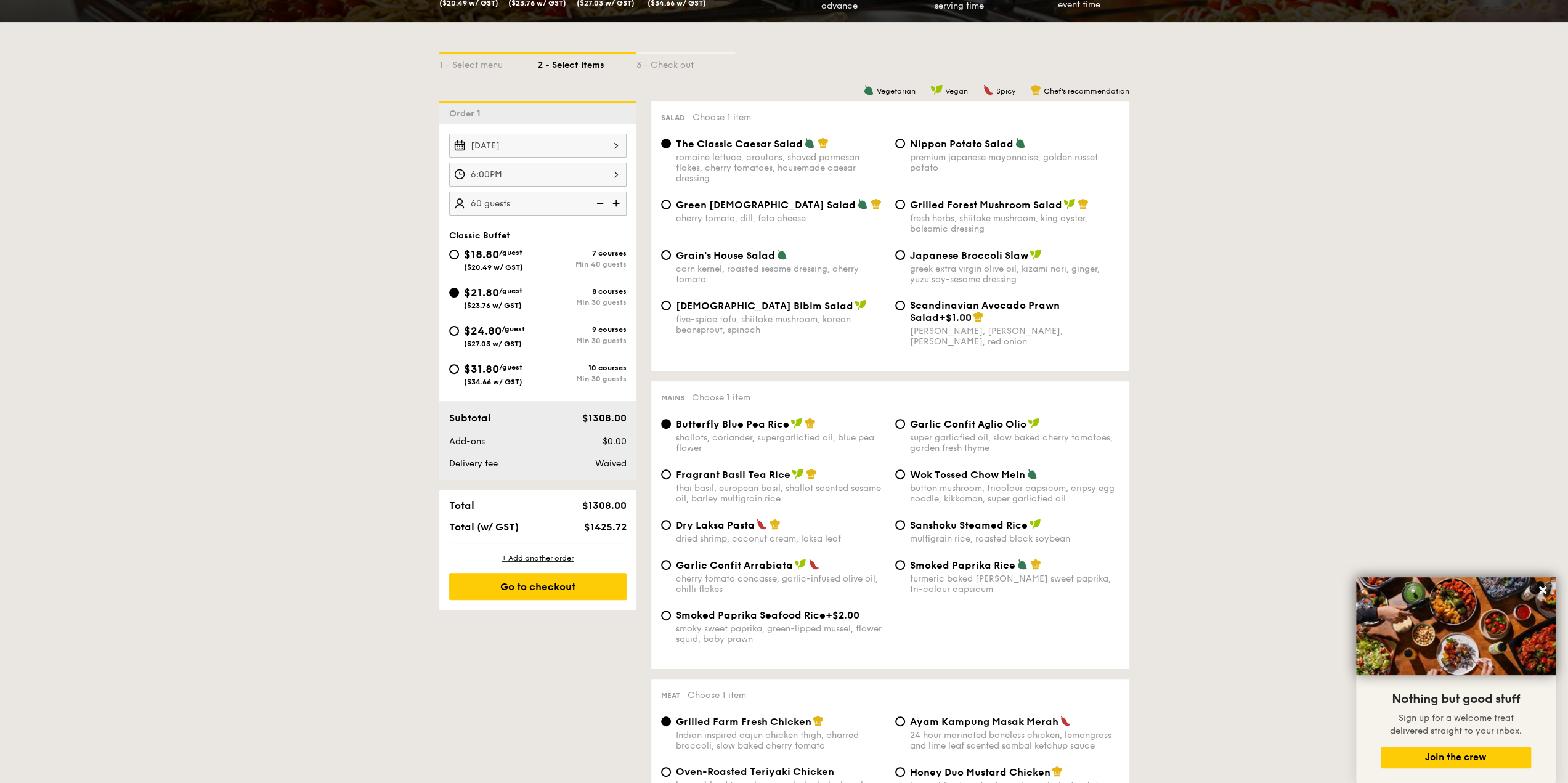
click at [919, 222] on div "fresh herbs, shiitake mushroom, king oyster, balsamic dressing" at bounding box center [1015, 223] width 209 height 21
click at [905, 209] on input "Grilled Forest Mushroom Salad fresh herbs, shiitake mushroom, king oyster, bals…" at bounding box center [900, 205] width 10 height 10
radio input "true"
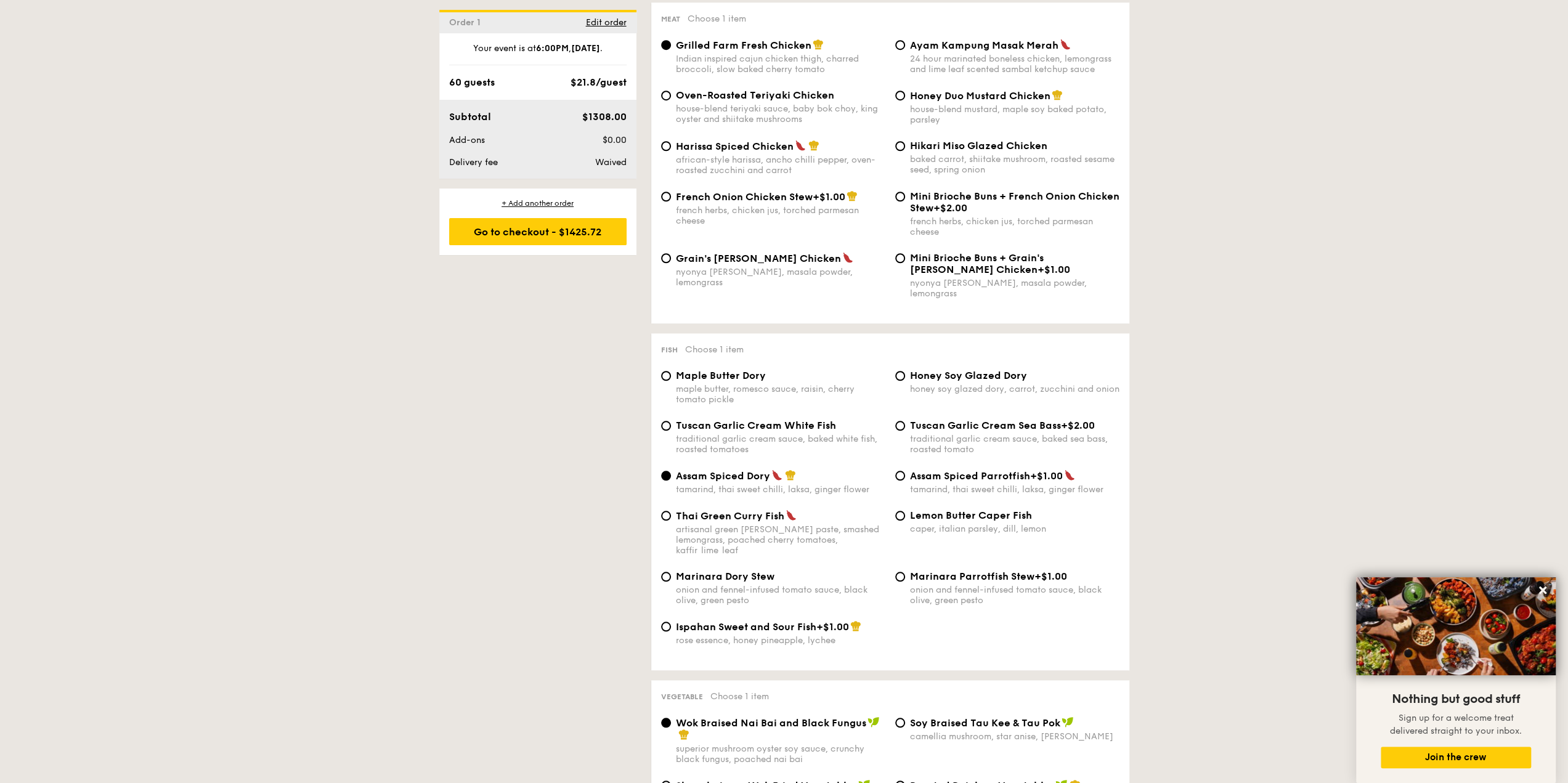
scroll to position [924, 0]
click at [686, 386] on div "maple butter, romesco sauce, raisin, cherry tomato pickle" at bounding box center [781, 392] width 209 height 21
click at [671, 379] on input "Maple Butter Dory maple butter, romesco sauce, raisin, cherry tomato pickle" at bounding box center [666, 374] width 10 height 10
radio input "true"
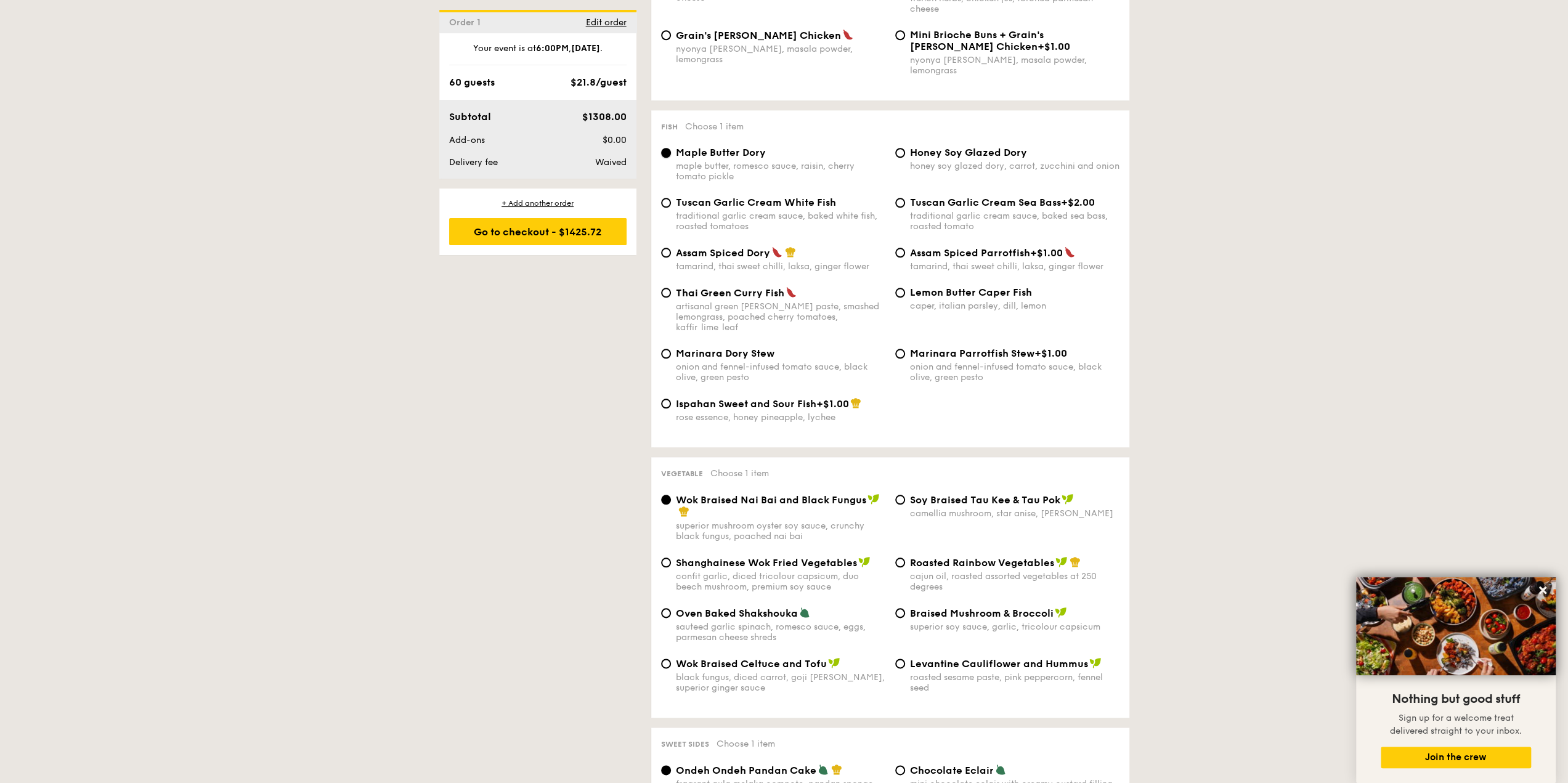
scroll to position [1171, 0]
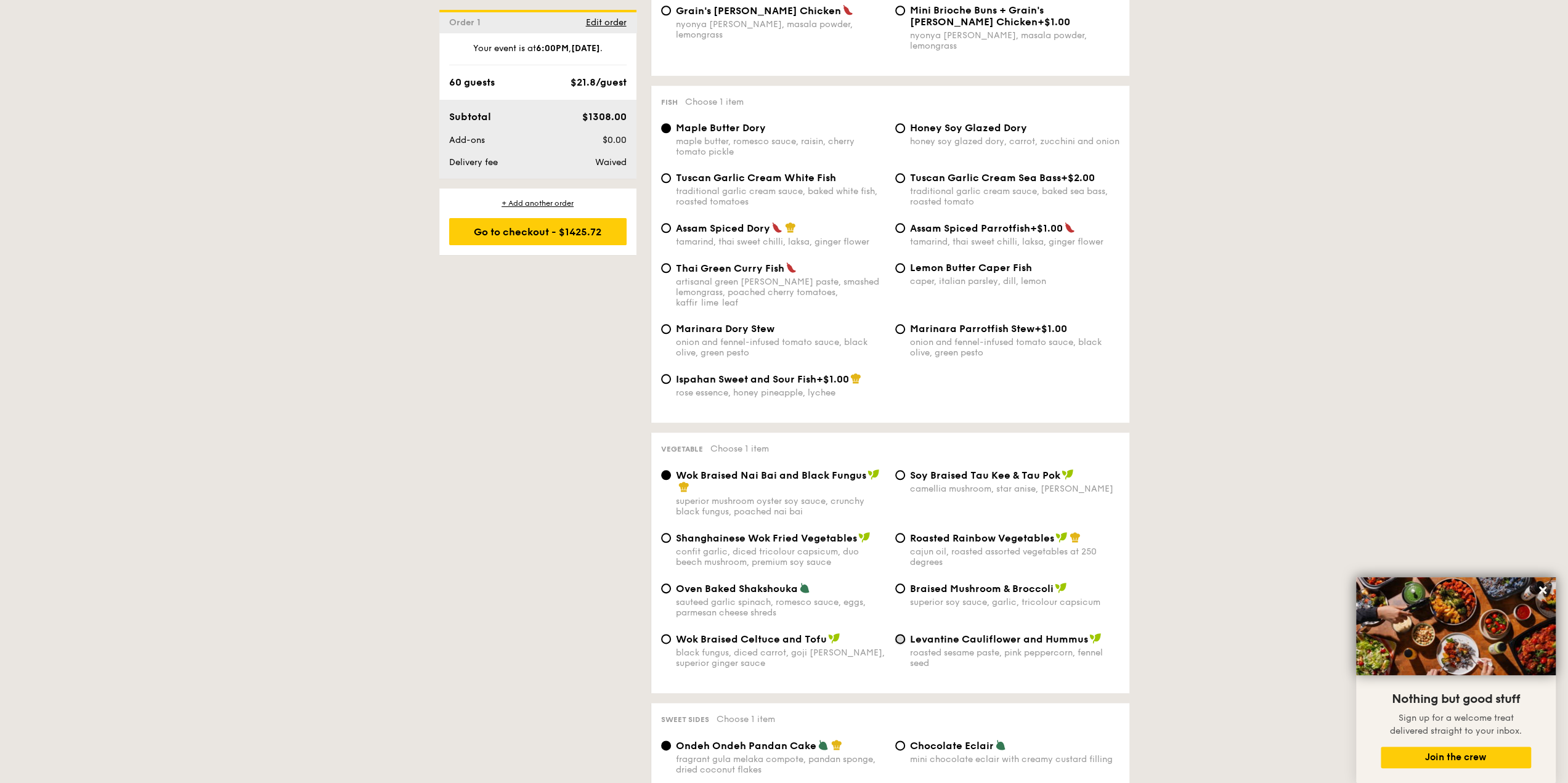
click at [898, 634] on input "Levantine Cauliflower and Hummus roasted sesame paste, pink peppercorn, fennel …" at bounding box center [900, 639] width 10 height 10
radio input "true"
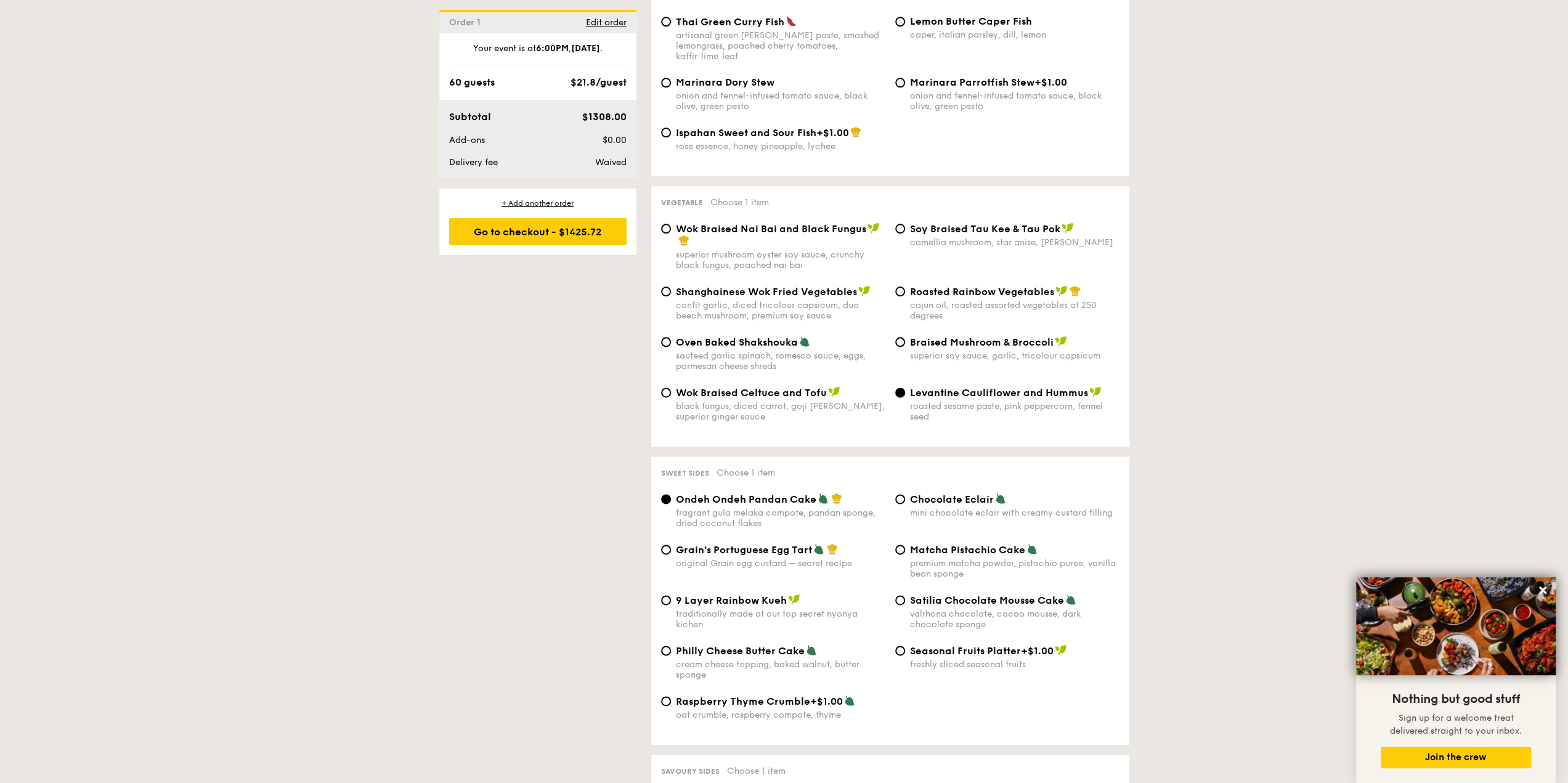
scroll to position [1478, 0]
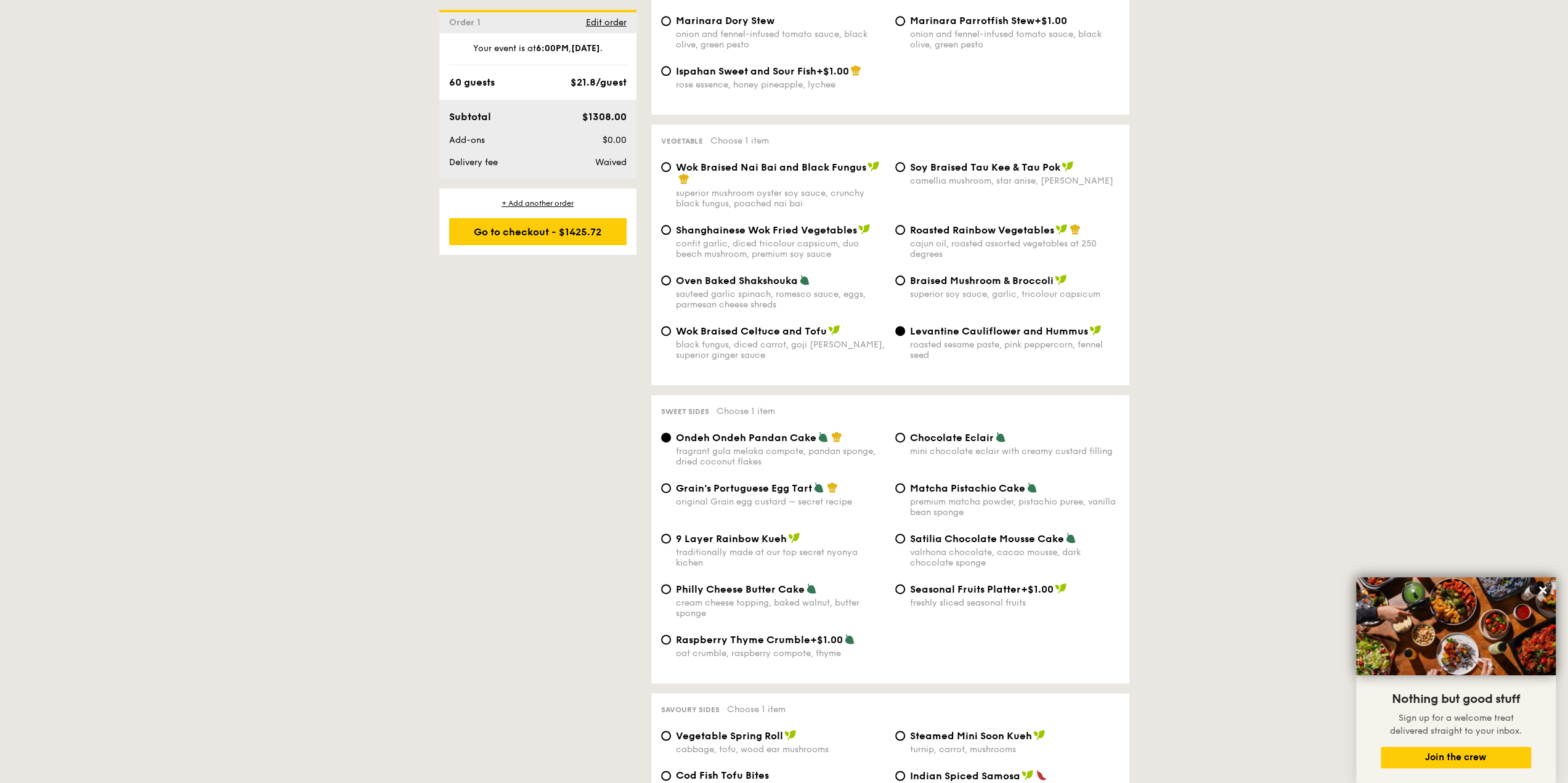
click at [917, 598] on div "freshly sliced seasonal fruits" at bounding box center [1015, 603] width 209 height 11
click at [905, 594] on input "Seasonal Fruits Platter +$1.00 freshly sliced seasonal fruits" at bounding box center [900, 588] width 10 height 10
radio input "true"
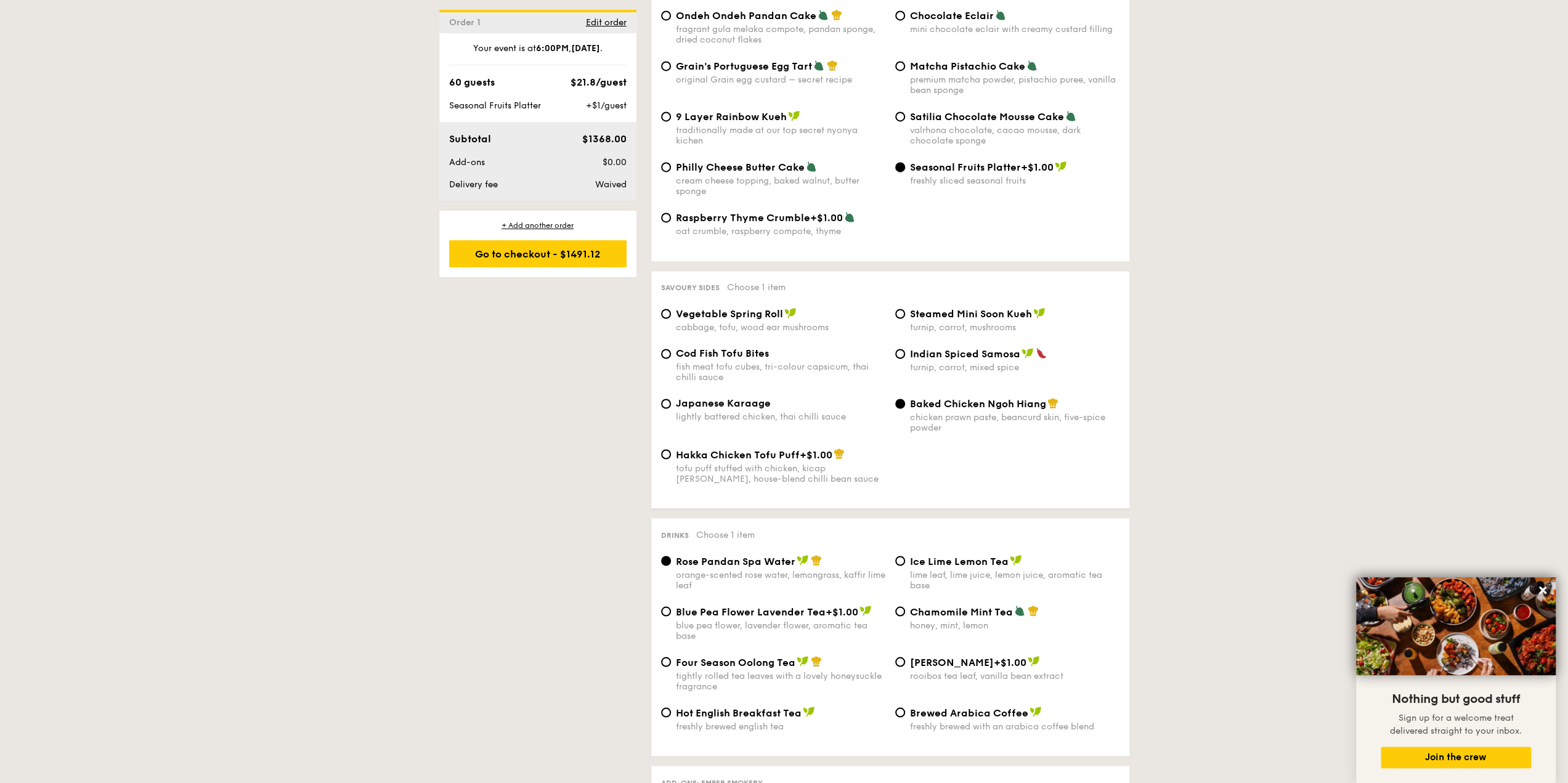
scroll to position [1971, 0]
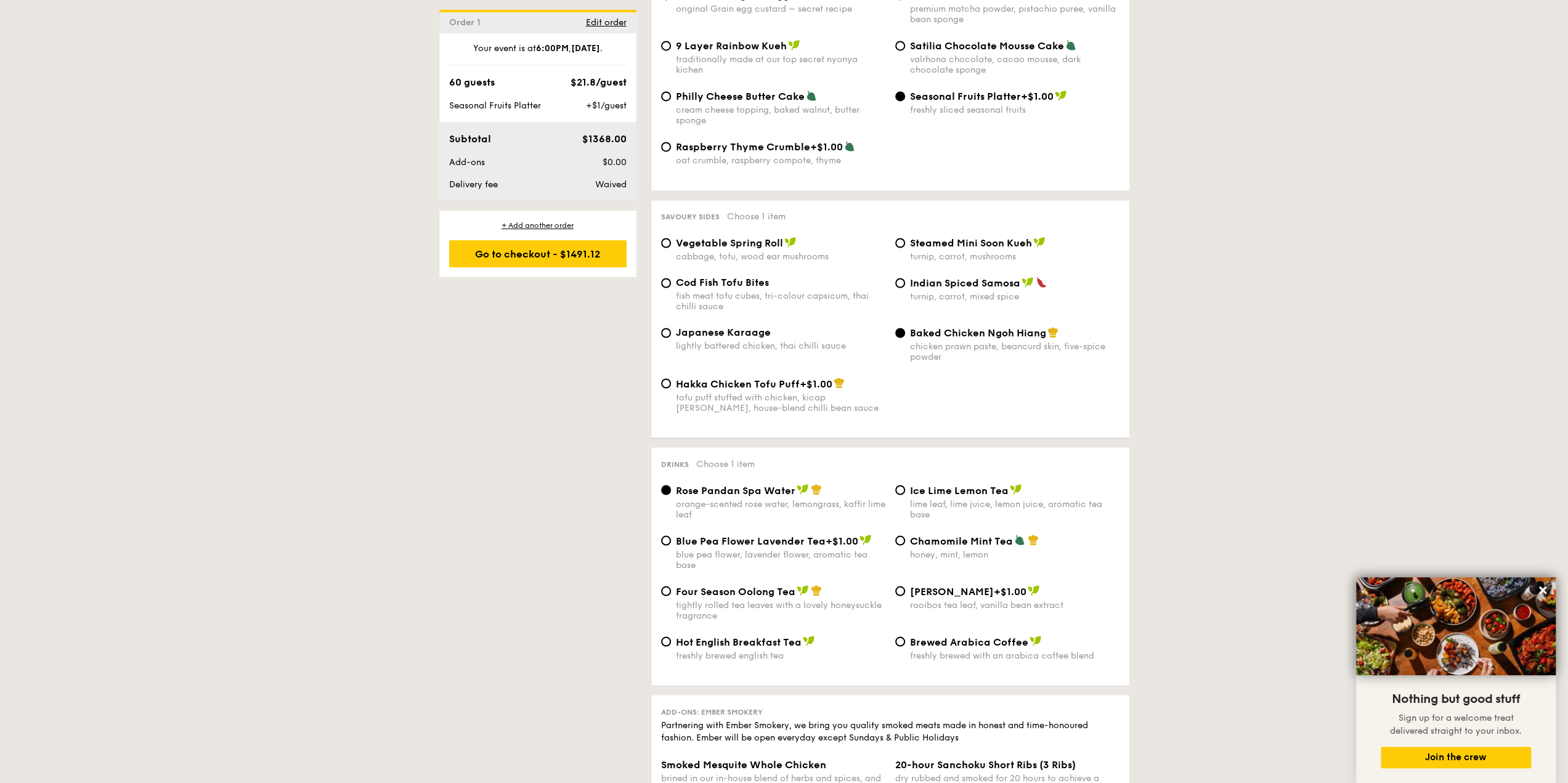
click at [948, 543] on div "Chamomile Mint Tea honey, mint, lemon" at bounding box center [1015, 546] width 209 height 25
click at [905, 543] on input "Chamomile Mint Tea honey, mint, lemon" at bounding box center [900, 540] width 10 height 10
radio input "true"
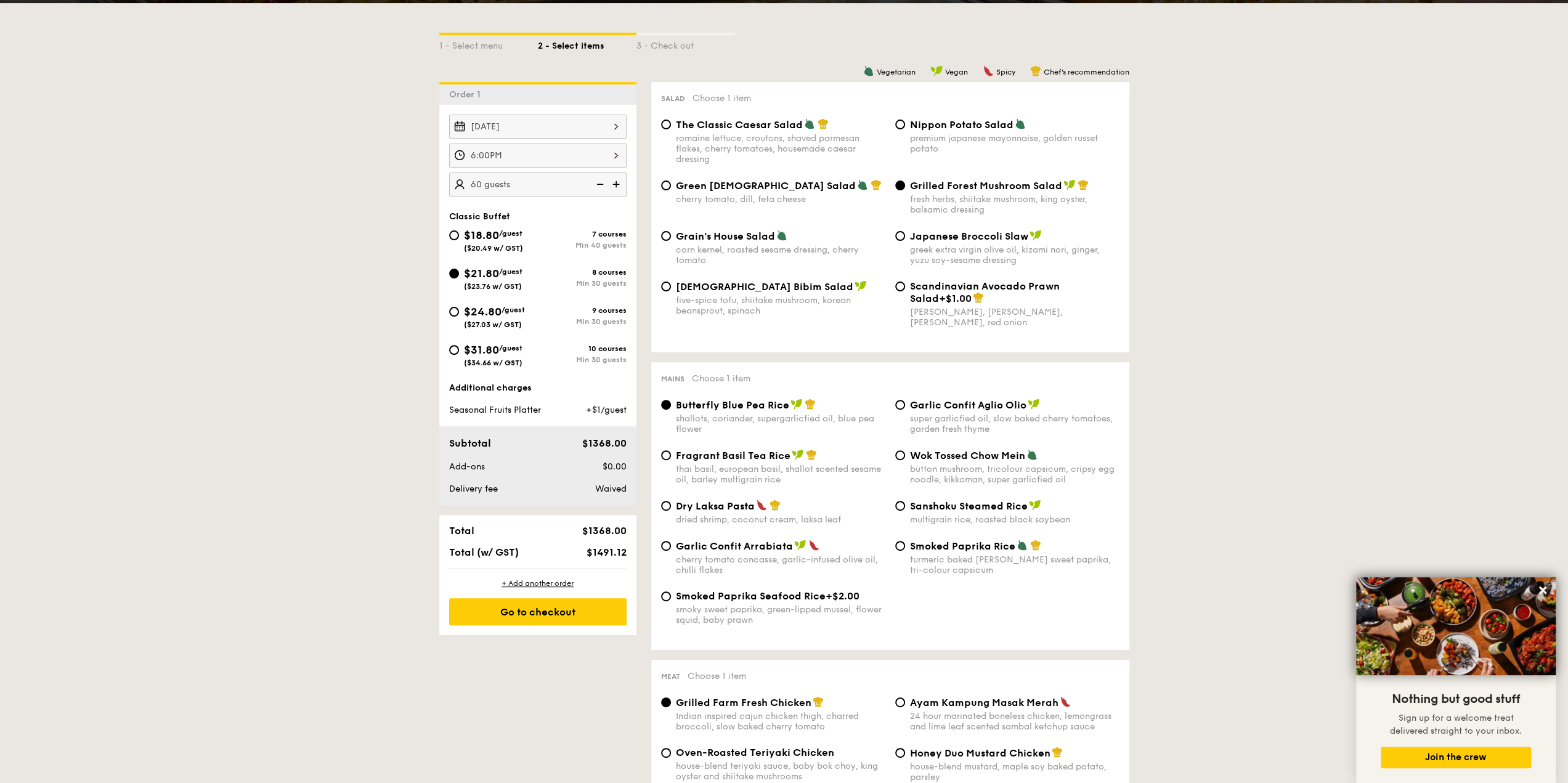
scroll to position [246, 0]
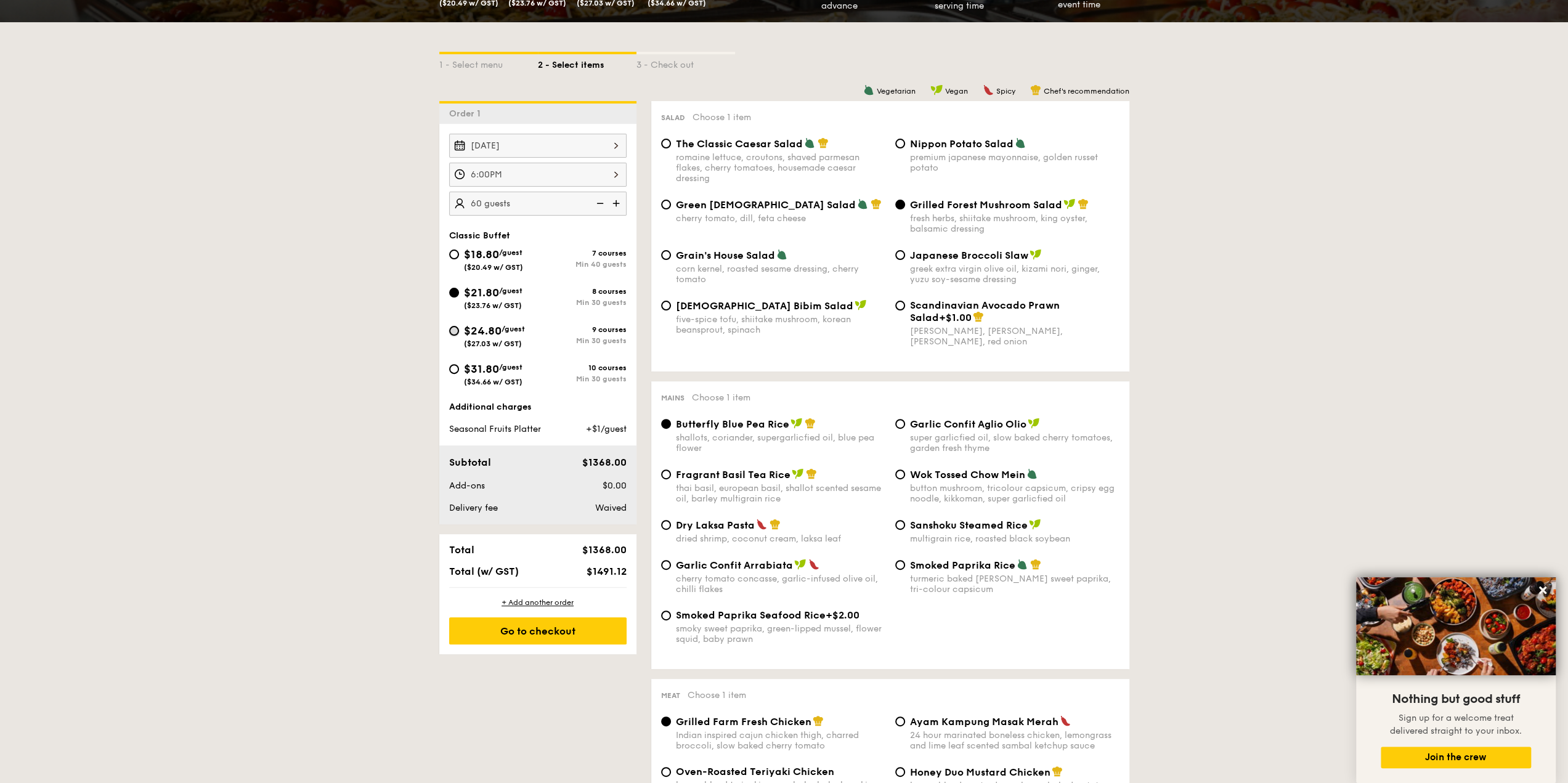
click at [451, 327] on input "$24.80 /guest ($27.03 w/ GST) 9 courses Min 30 guests" at bounding box center [453, 330] width 10 height 10
radio input "true"
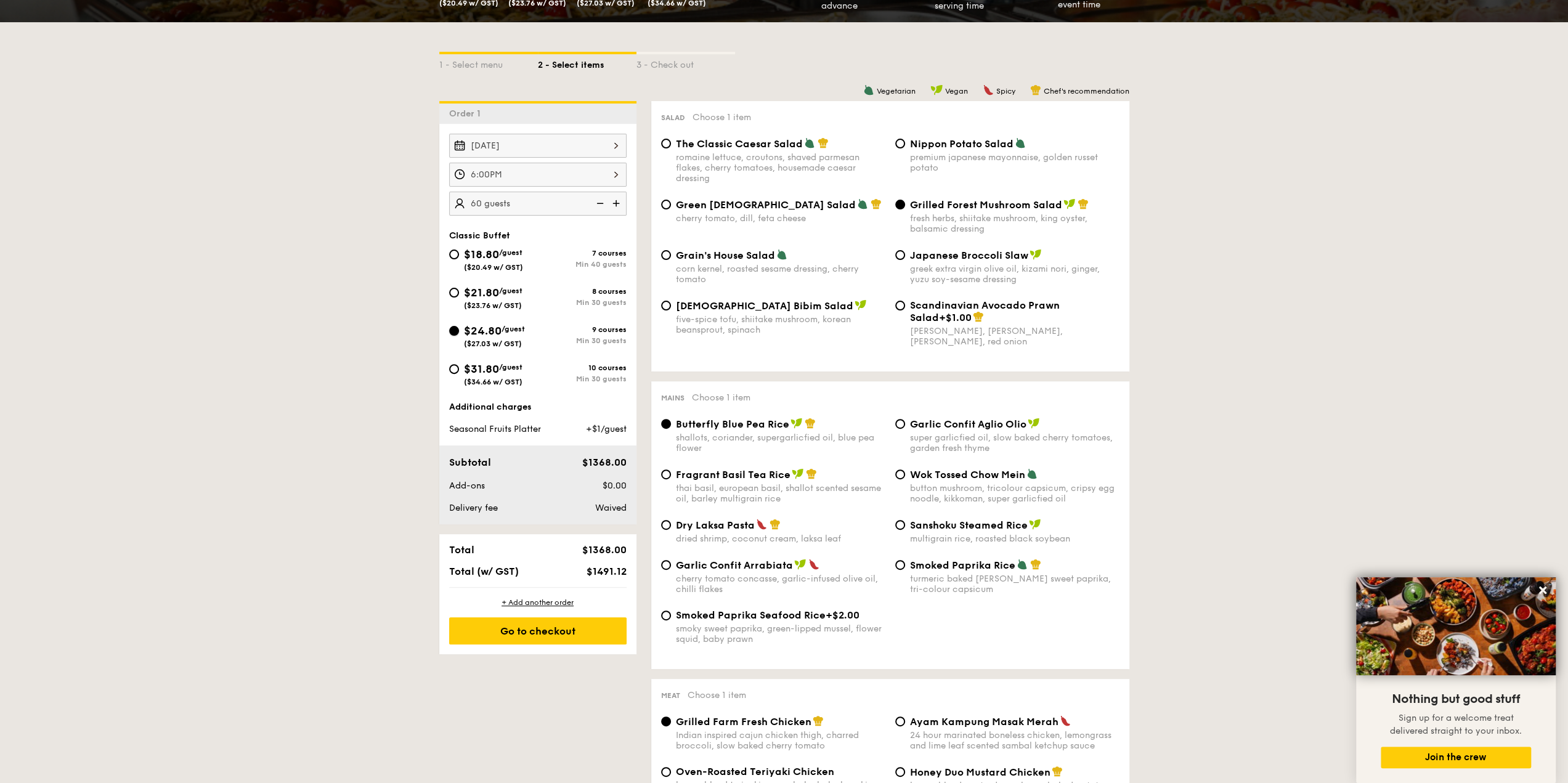
radio input "true"
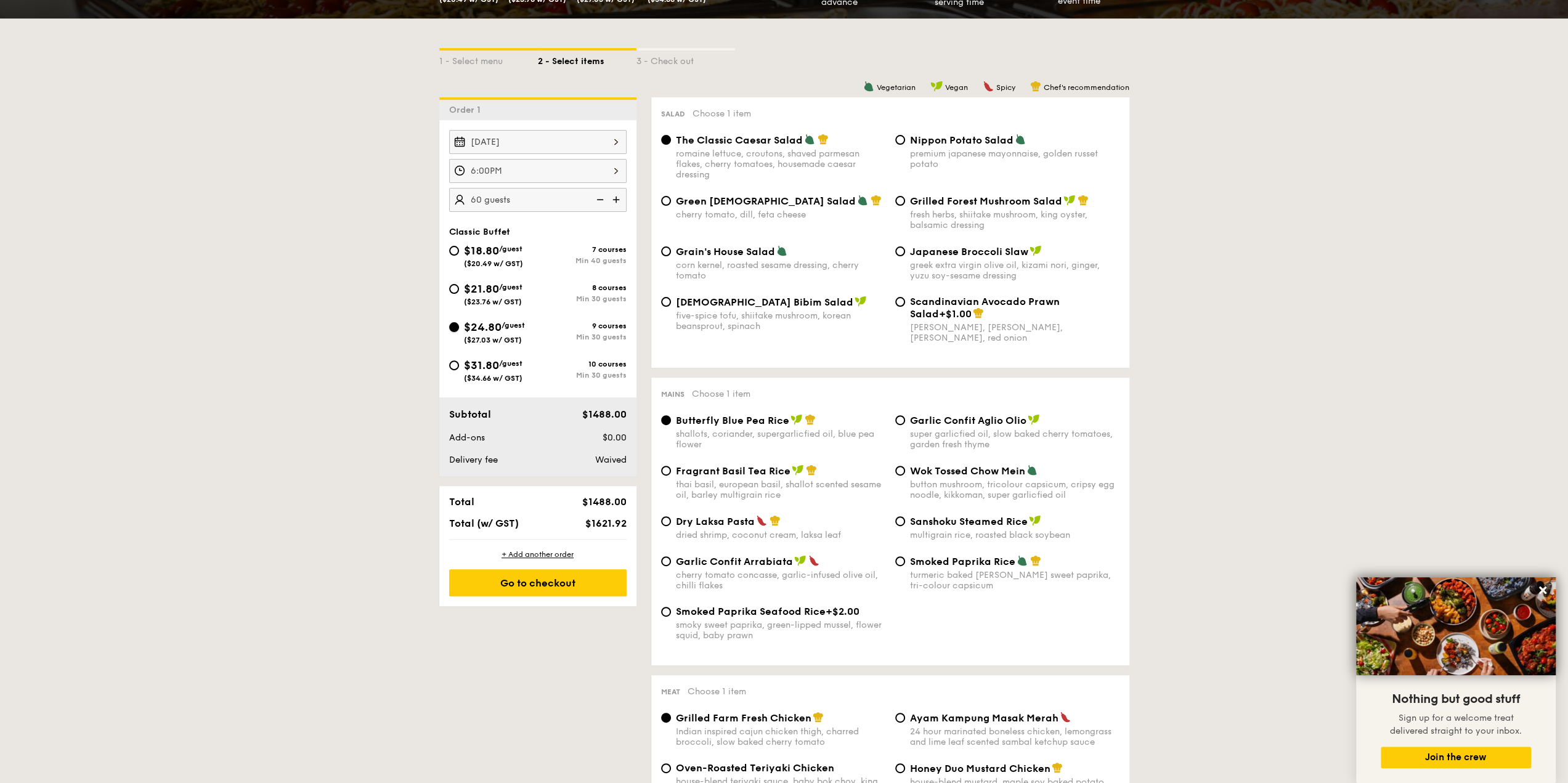
scroll to position [185, 0]
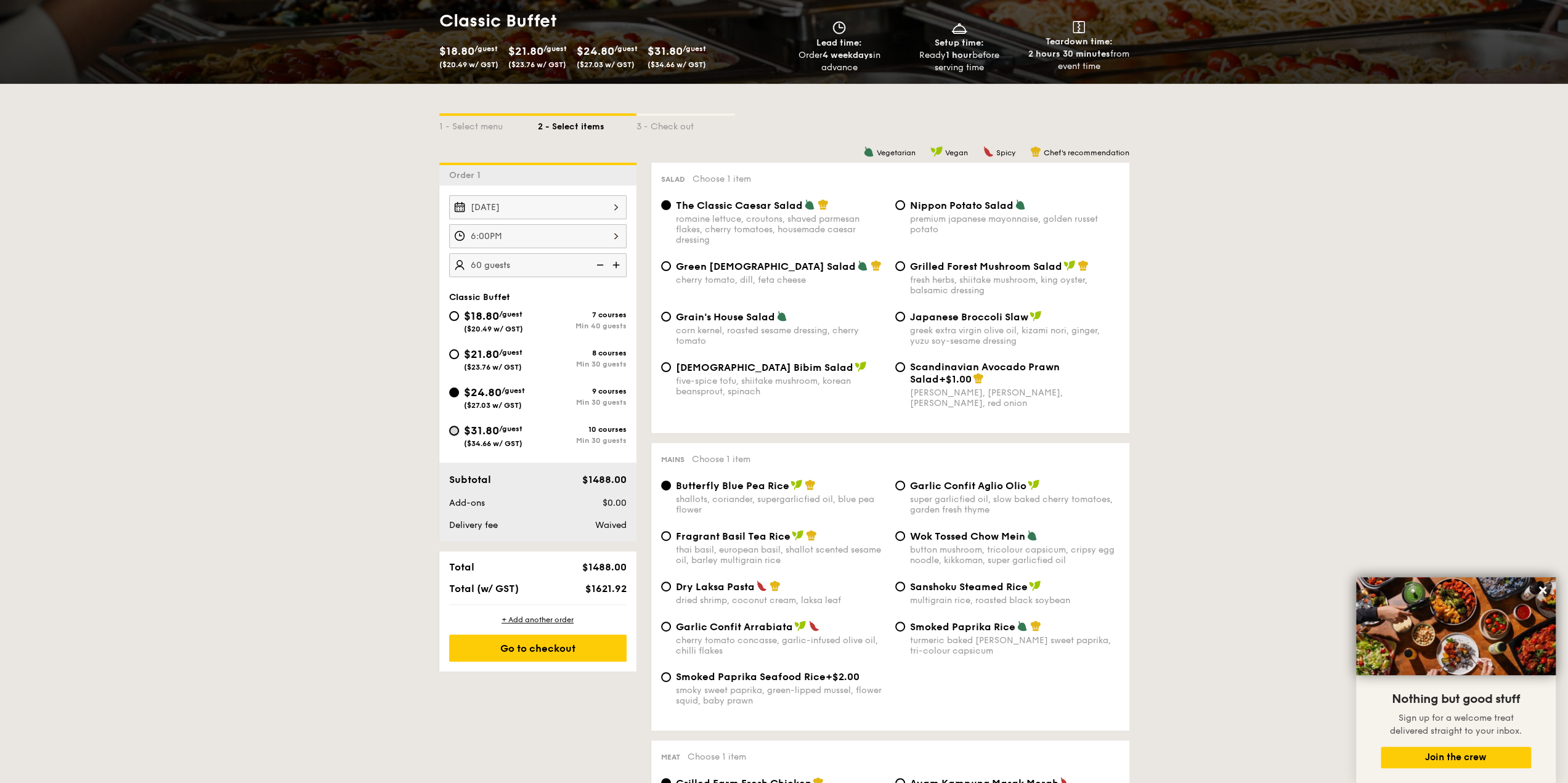
click at [456, 431] on input "$31.80 /guest ($34.66 w/ GST) 10 courses Min 30 guests" at bounding box center [453, 430] width 10 height 10
radio input "true"
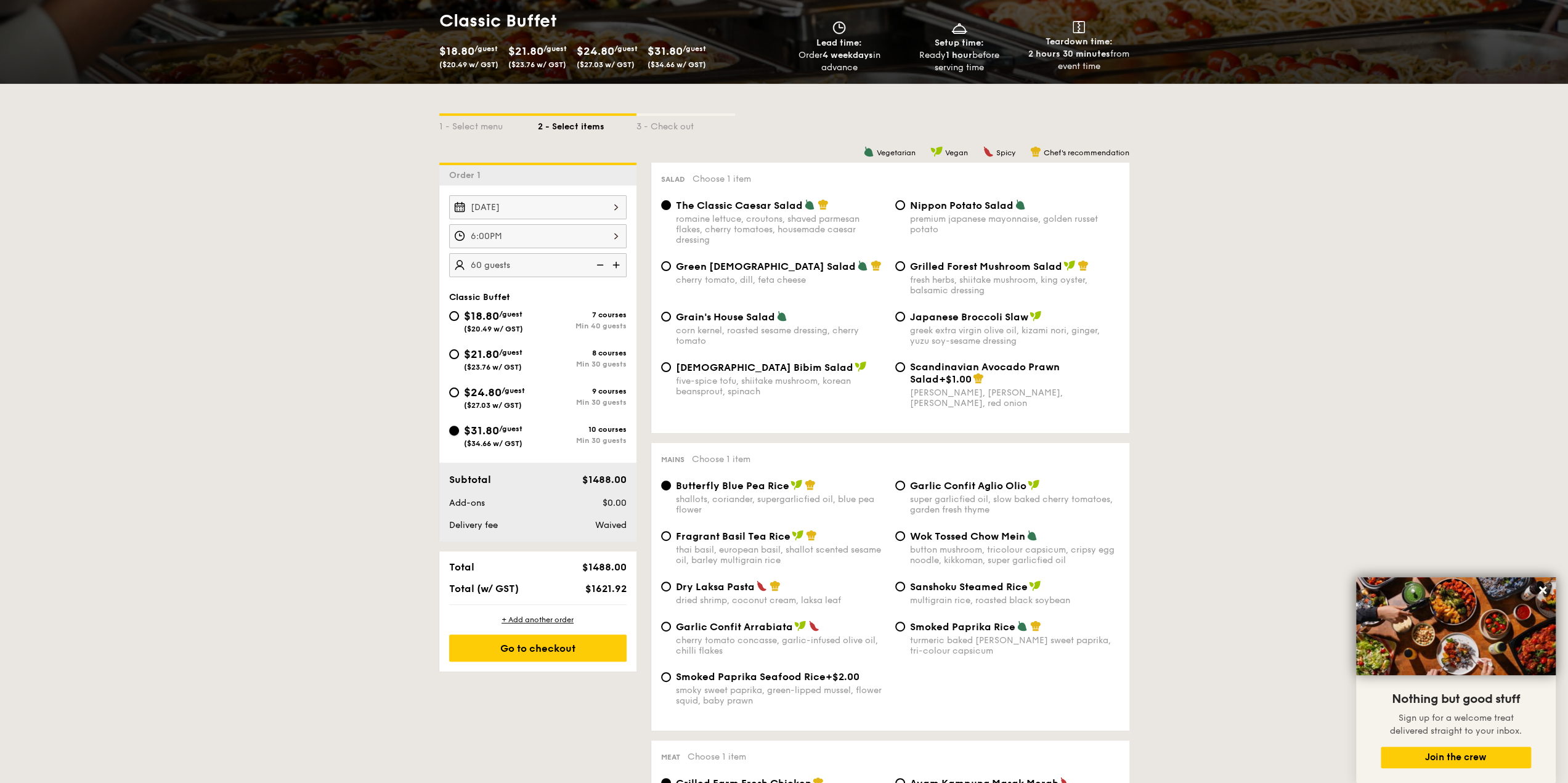
radio input "true"
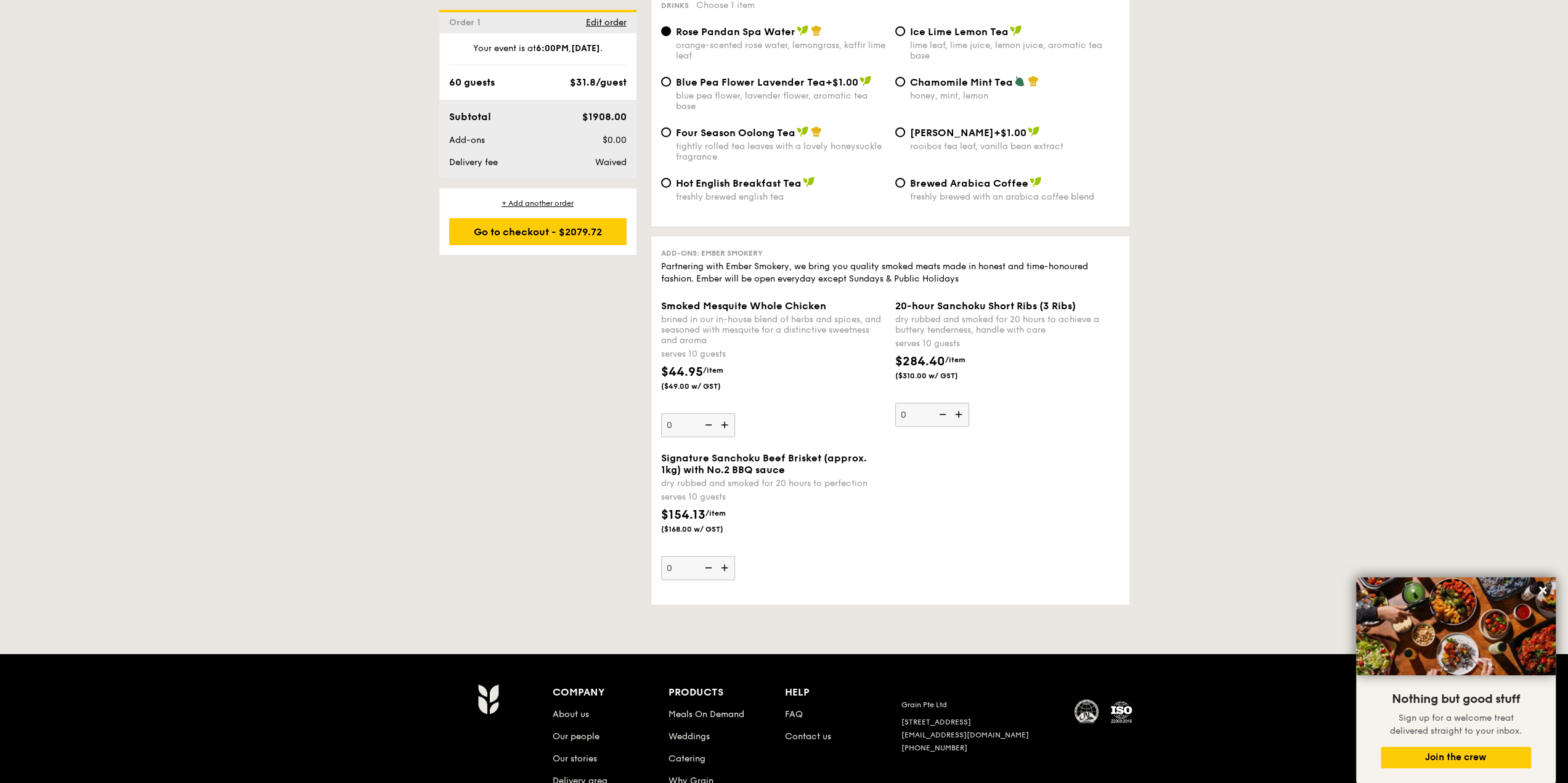
scroll to position [3092, 0]
